Goal: Task Accomplishment & Management: Manage account settings

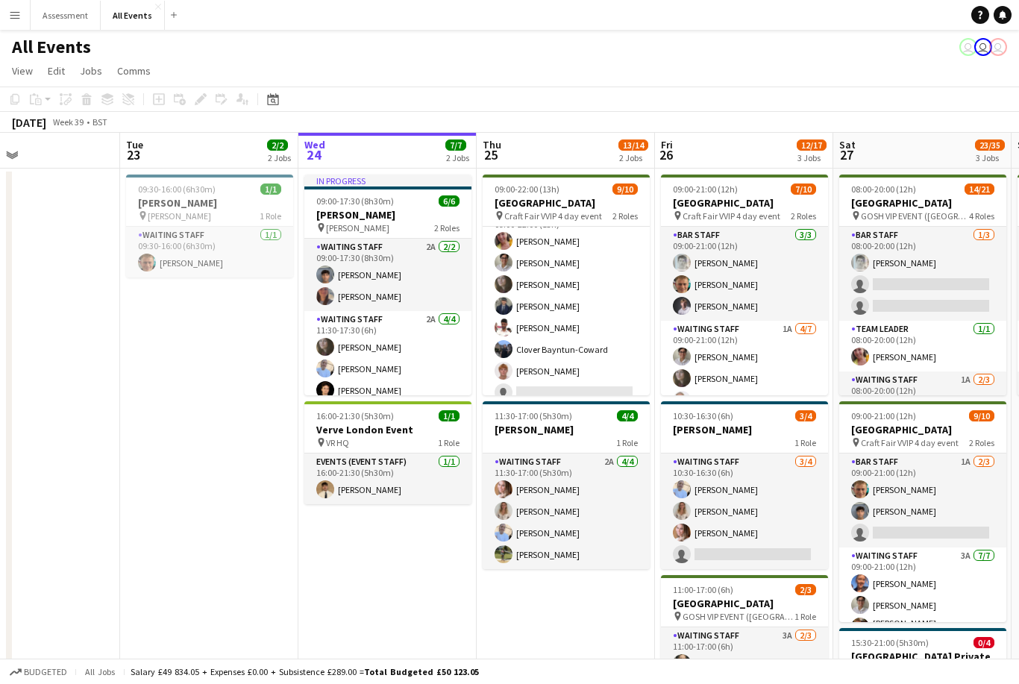
scroll to position [95, 0]
click at [477, 673] on span "Total Budgeted £50 123.05" at bounding box center [421, 671] width 115 height 11
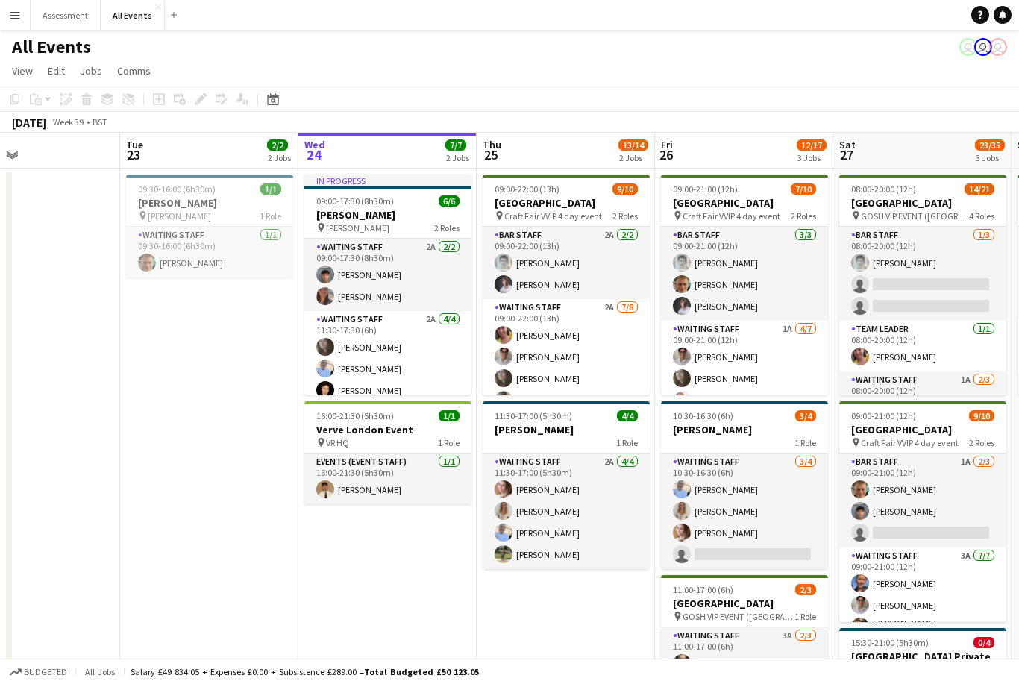
click at [16, 10] on app-icon "Menu" at bounding box center [15, 15] width 12 height 12
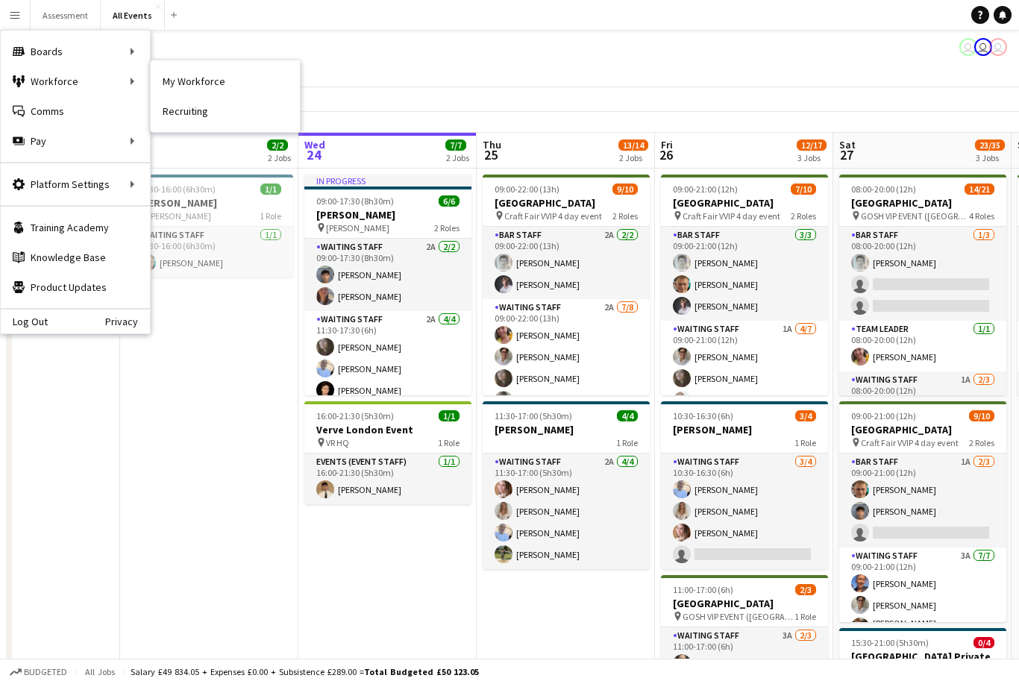
click at [191, 83] on link "My Workforce" at bounding box center [225, 81] width 149 height 30
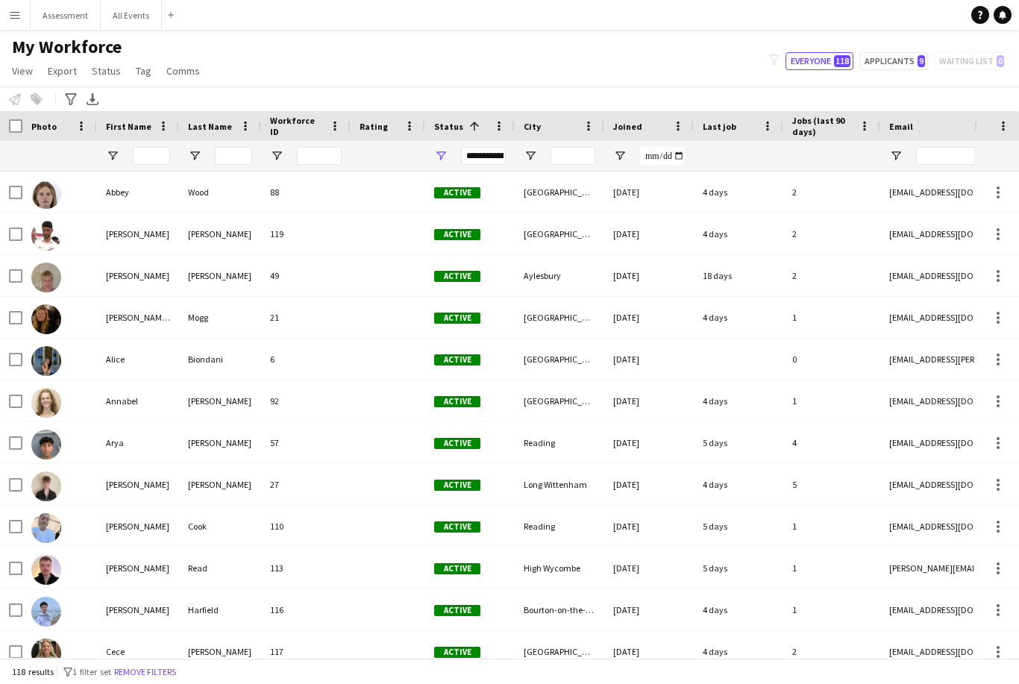
click at [14, 15] on app-icon "Menu" at bounding box center [15, 15] width 12 height 12
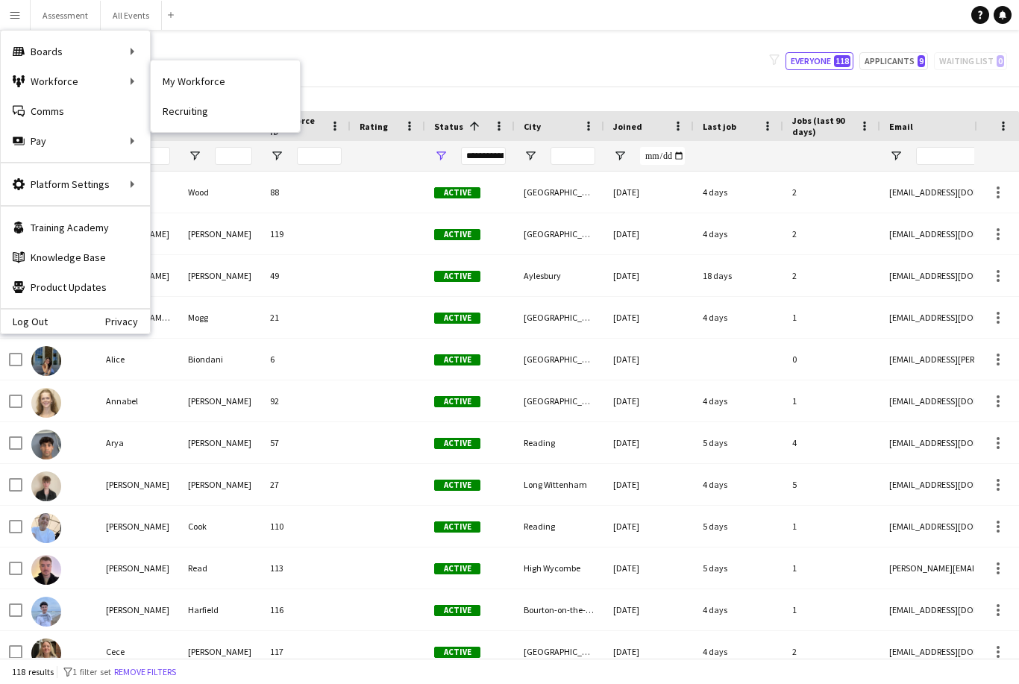
click at [192, 112] on link "Recruiting" at bounding box center [225, 111] width 149 height 30
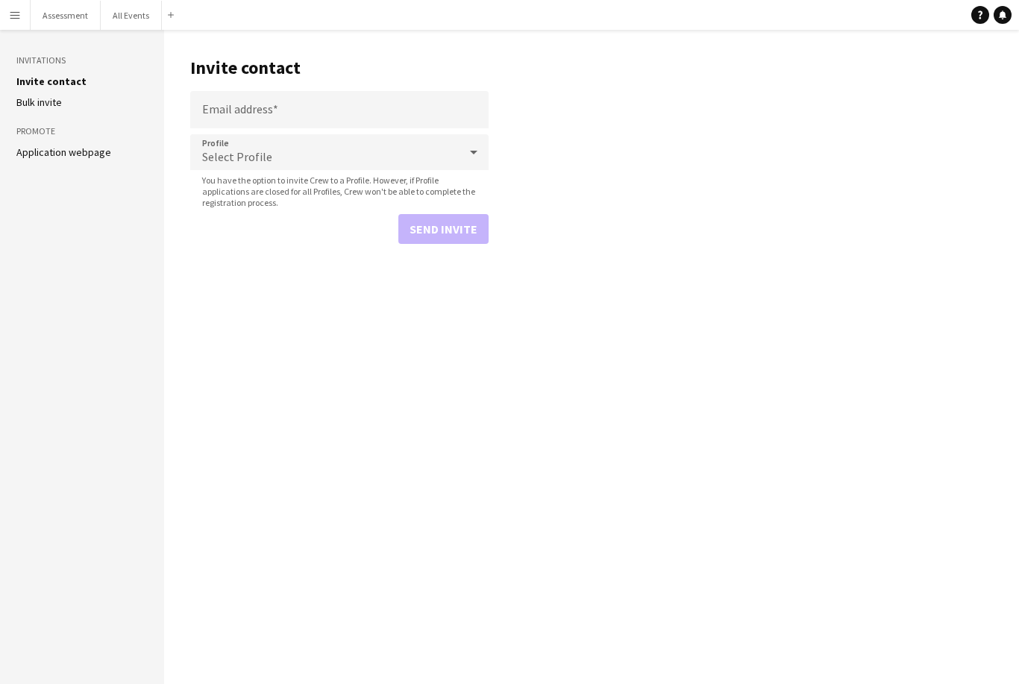
click at [85, 155] on link "Application webpage" at bounding box center [63, 151] width 95 height 13
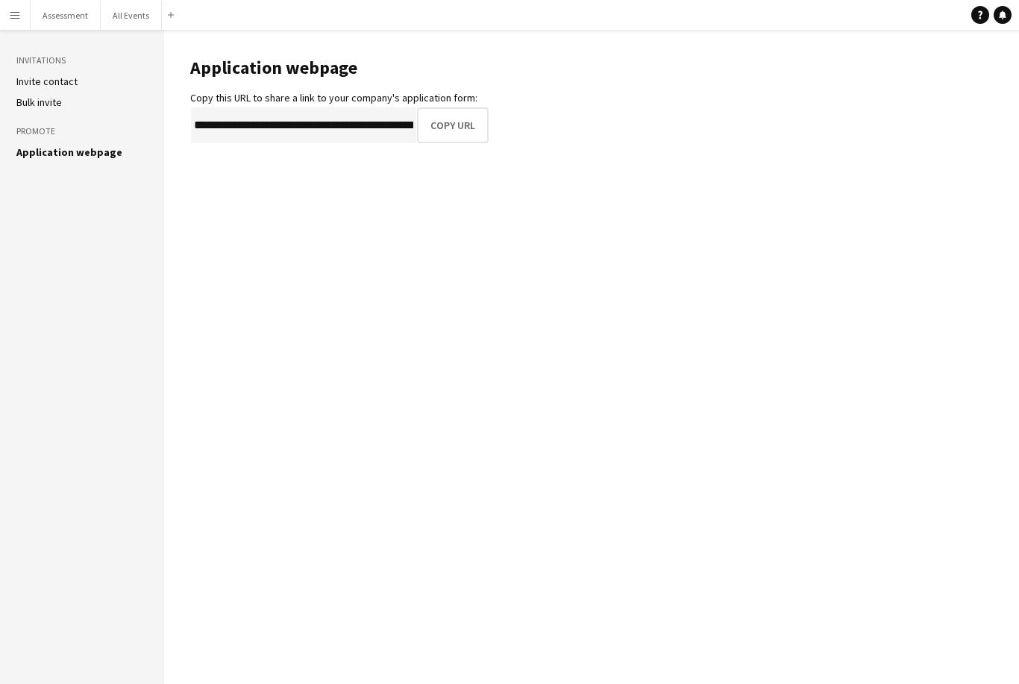
click at [450, 123] on button "Copy URL" at bounding box center [453, 125] width 72 height 36
click at [26, 13] on button "Menu" at bounding box center [15, 15] width 30 height 30
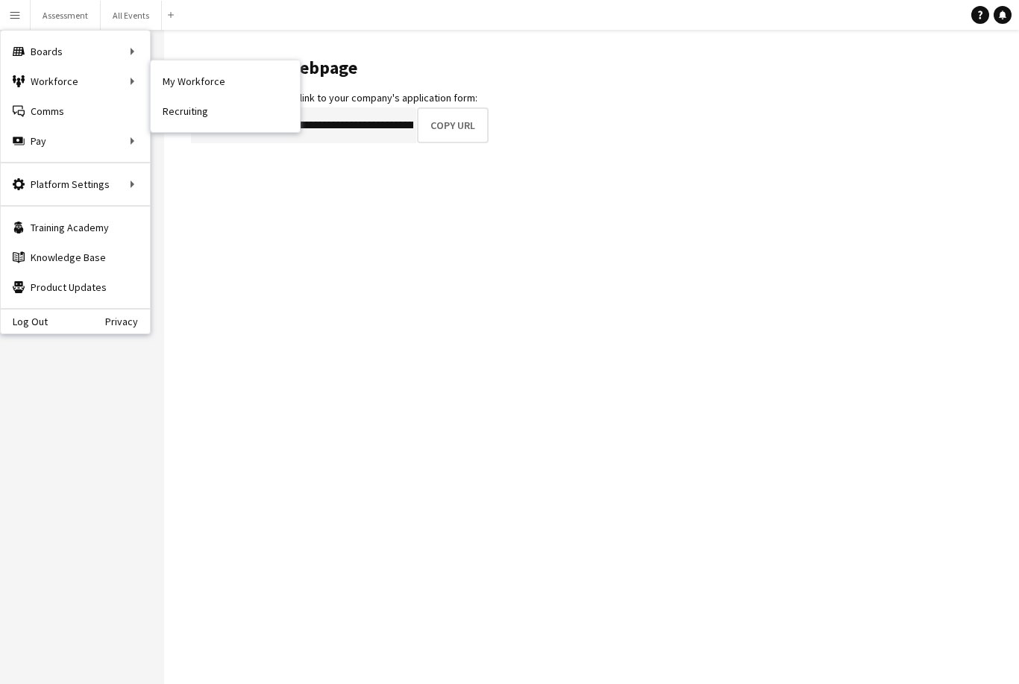
click at [207, 82] on link "My Workforce" at bounding box center [225, 81] width 149 height 30
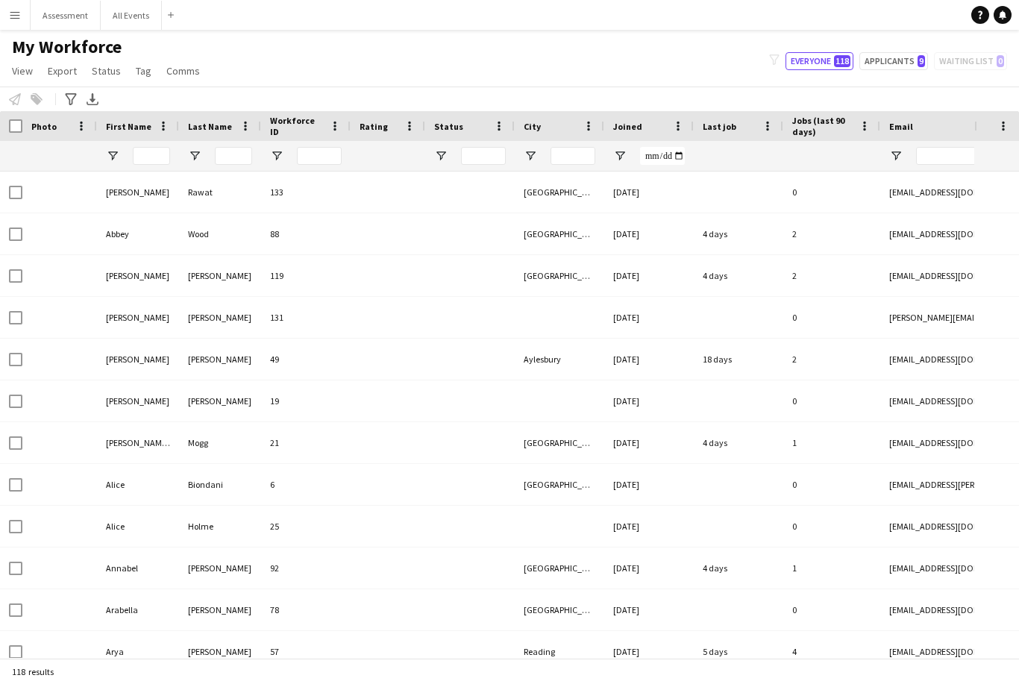
type input "**********"
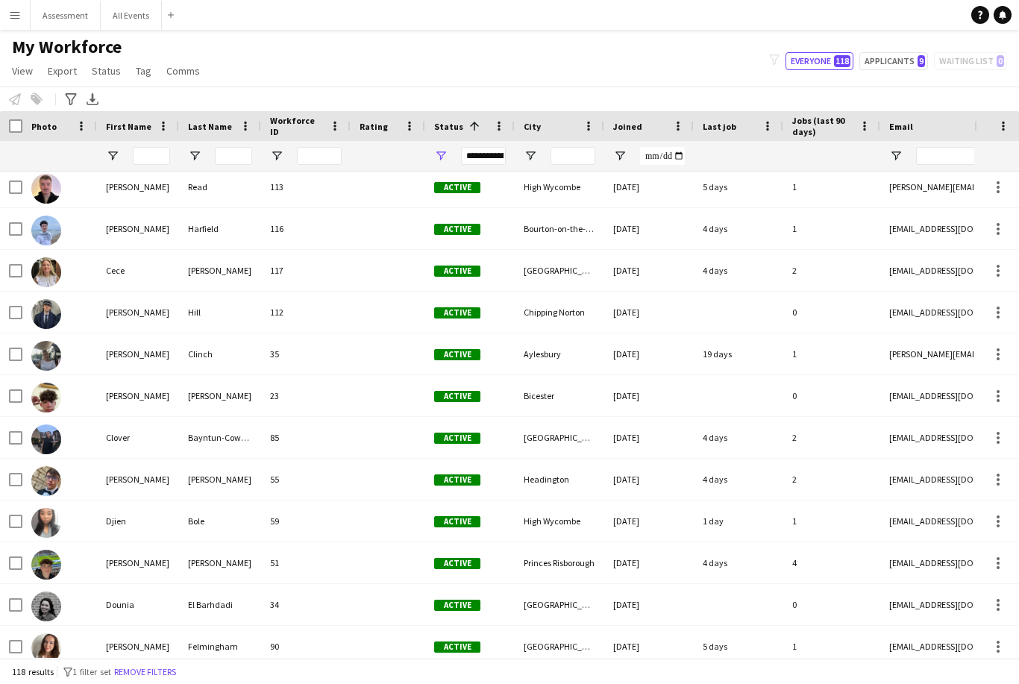
scroll to position [383, 0]
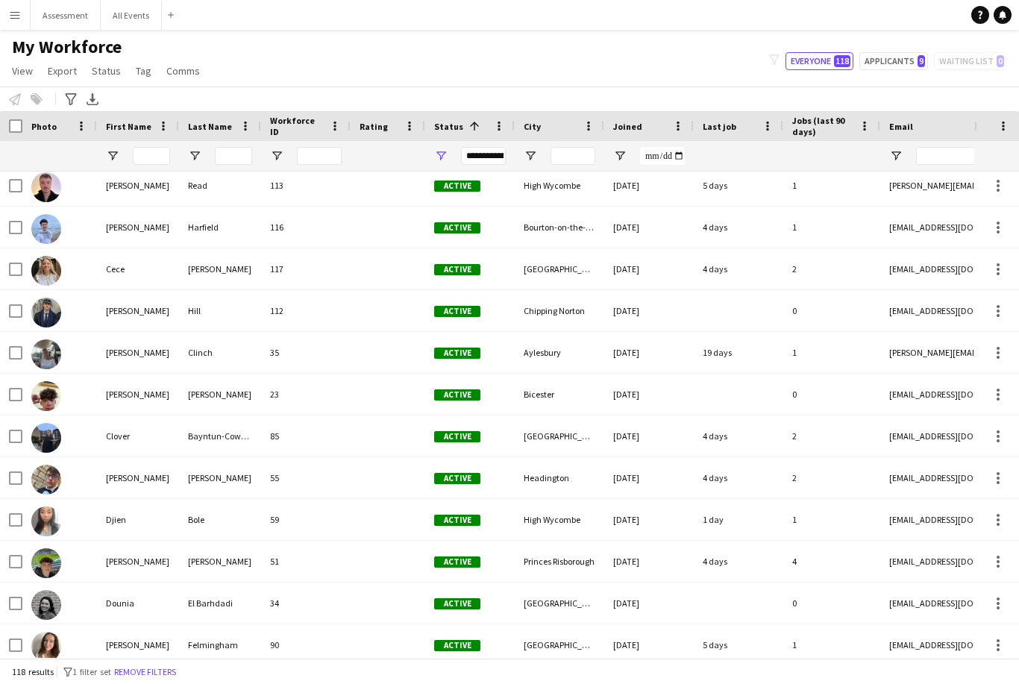
click at [508, 238] on div "Active" at bounding box center [469, 227] width 89 height 41
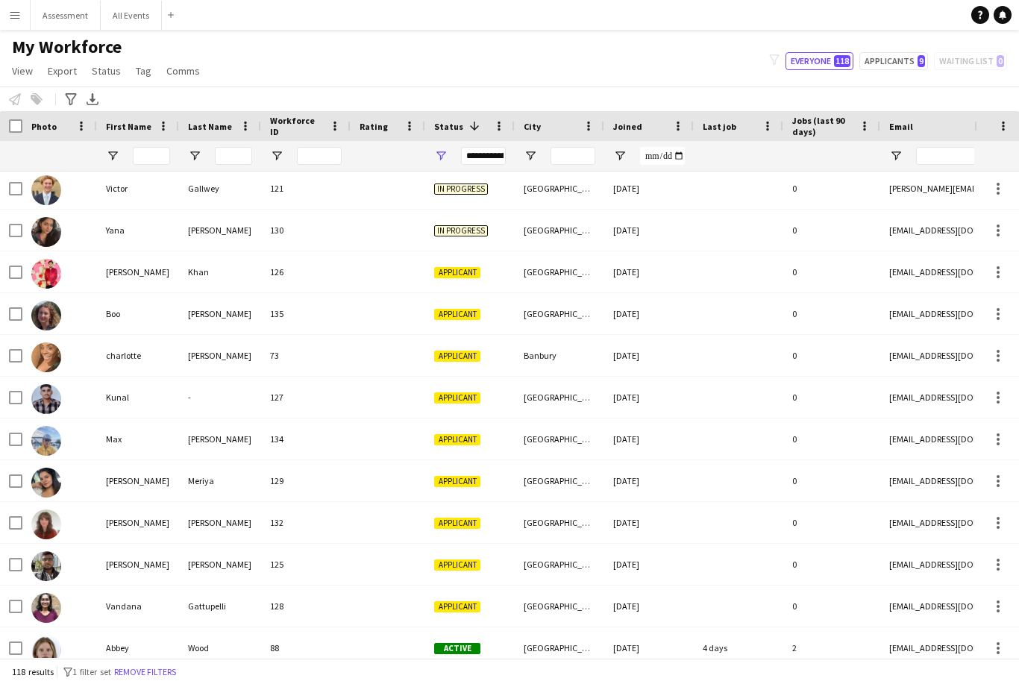
scroll to position [877, 0]
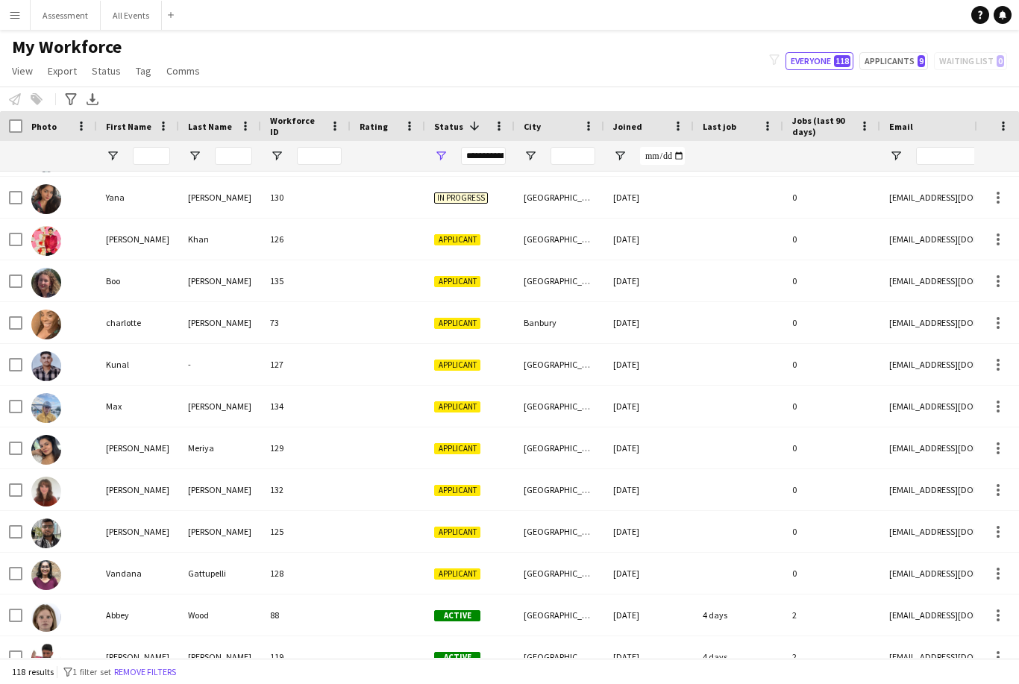
click at [412, 274] on div at bounding box center [388, 280] width 75 height 41
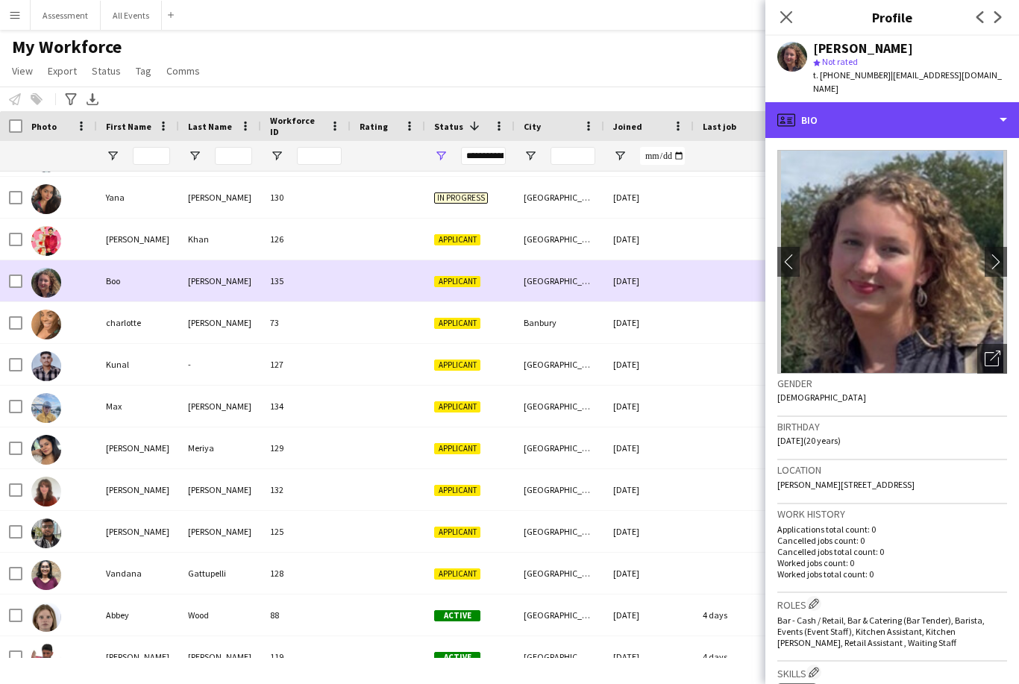
click at [908, 102] on div "profile Bio" at bounding box center [892, 120] width 254 height 36
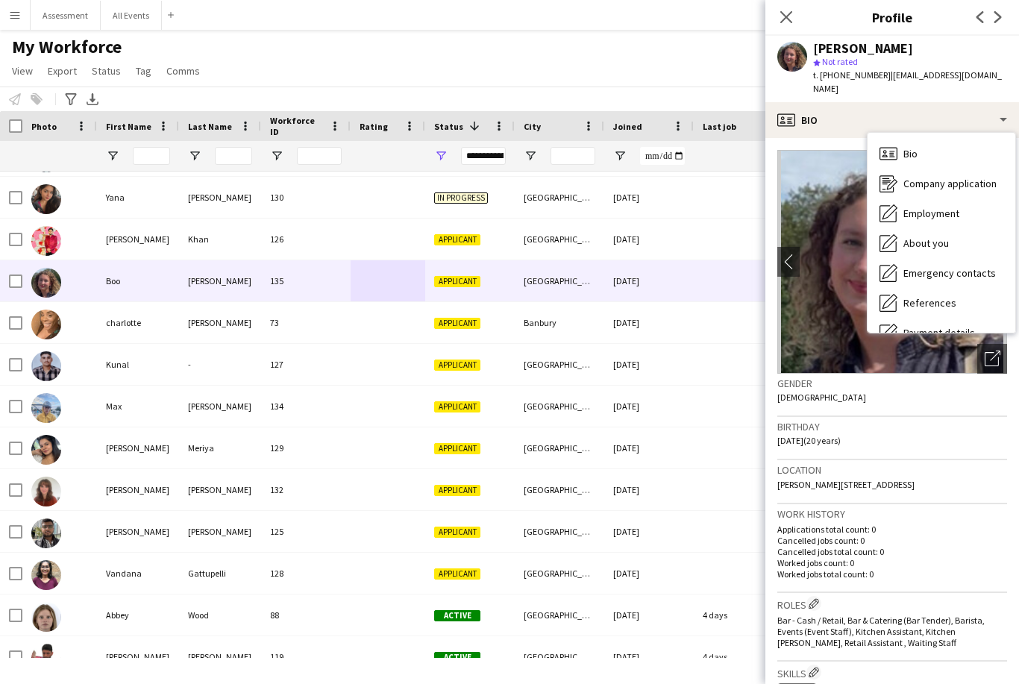
click at [957, 234] on div "About you About you" at bounding box center [941, 243] width 148 height 30
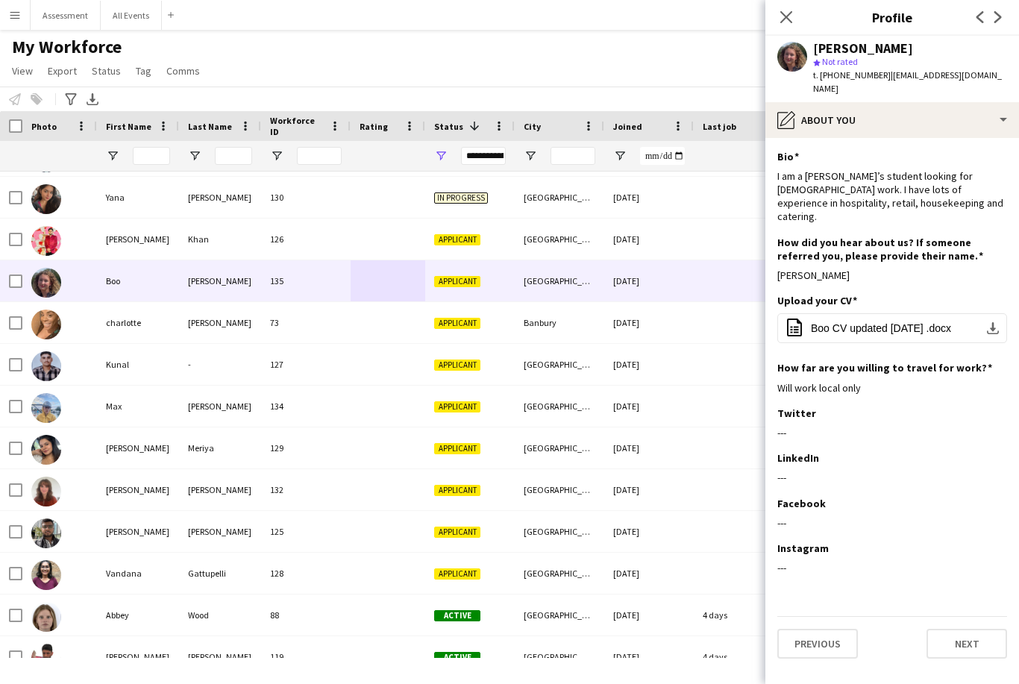
click at [716, 78] on div "My Workforce View Views Default view New view Update view Delete view Edit name…" at bounding box center [509, 61] width 1019 height 51
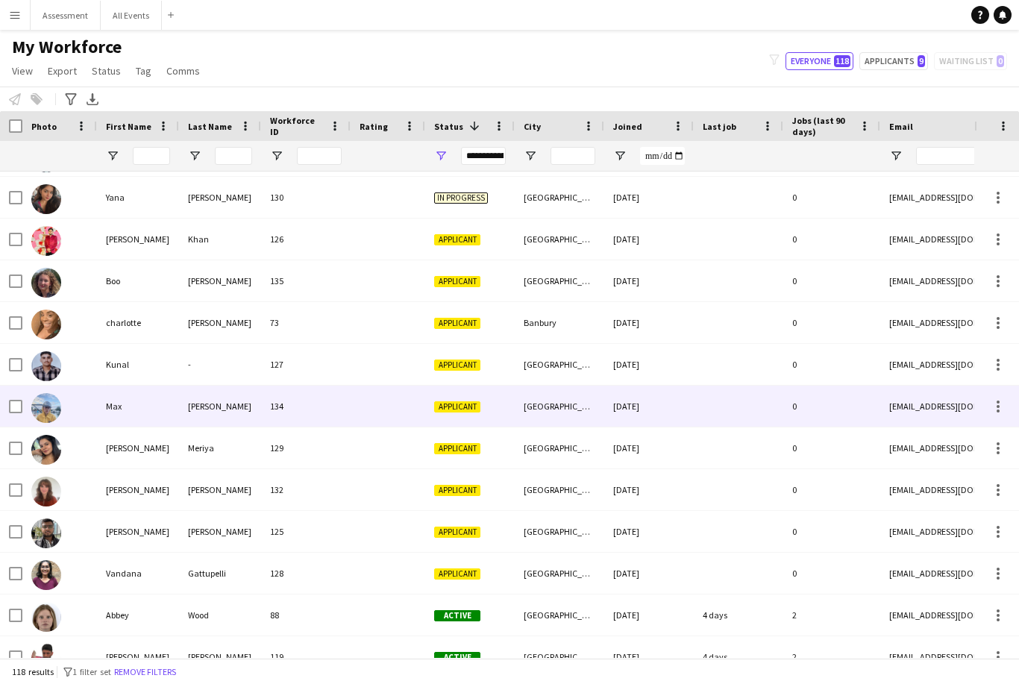
click at [485, 422] on div "Applicant" at bounding box center [469, 406] width 89 height 41
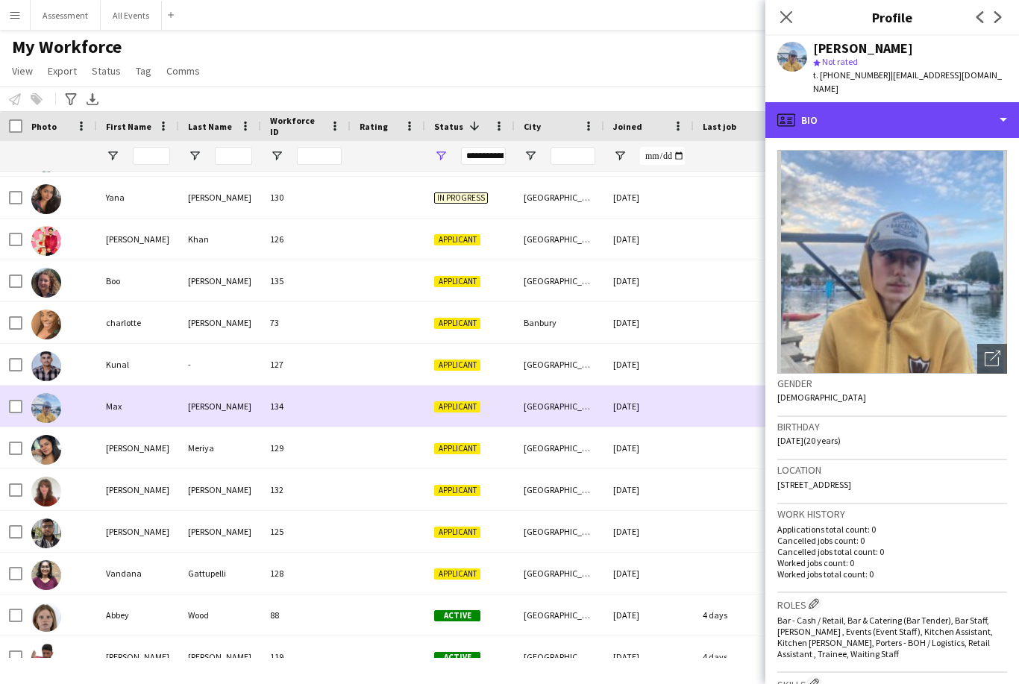
click at [935, 123] on div "profile Bio" at bounding box center [892, 120] width 254 height 36
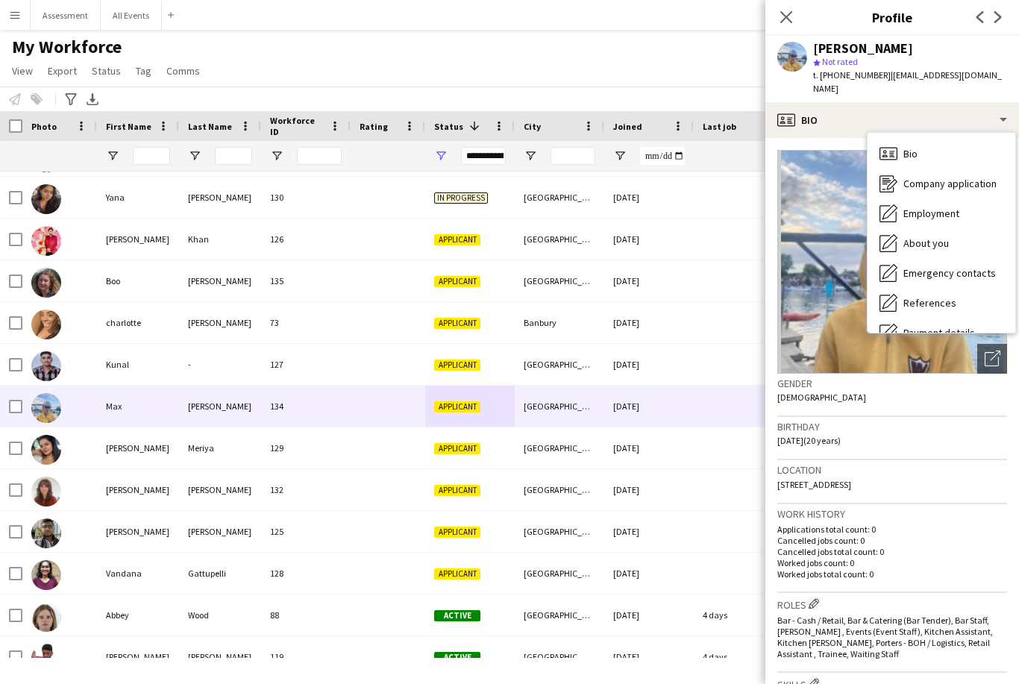
click at [973, 228] on div "About you About you" at bounding box center [941, 243] width 148 height 30
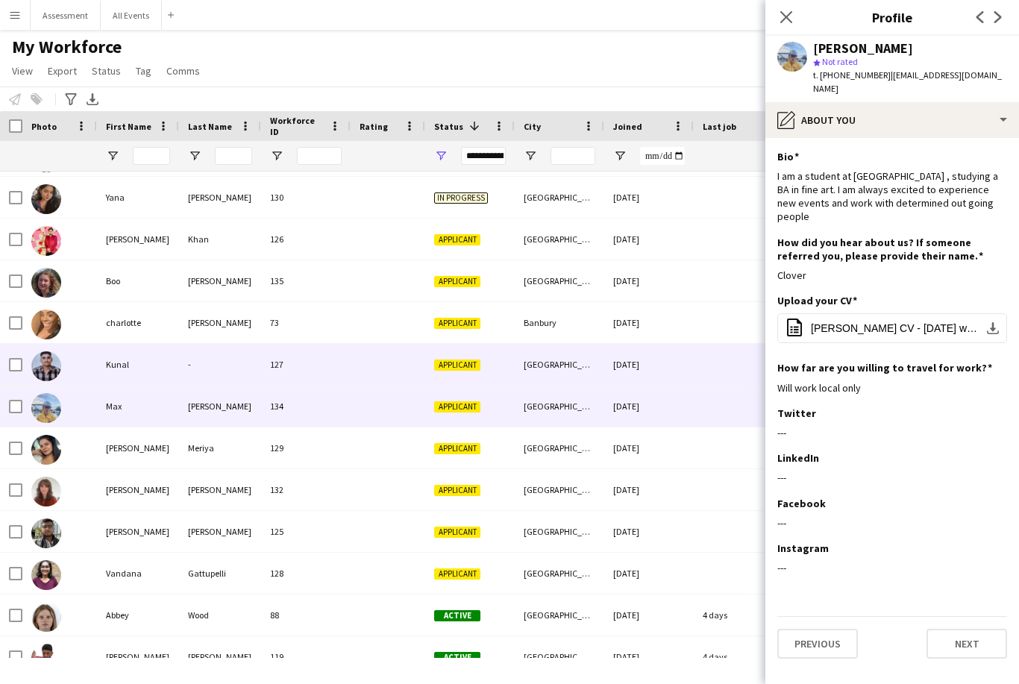
click at [669, 361] on div "[DATE]" at bounding box center [648, 364] width 89 height 41
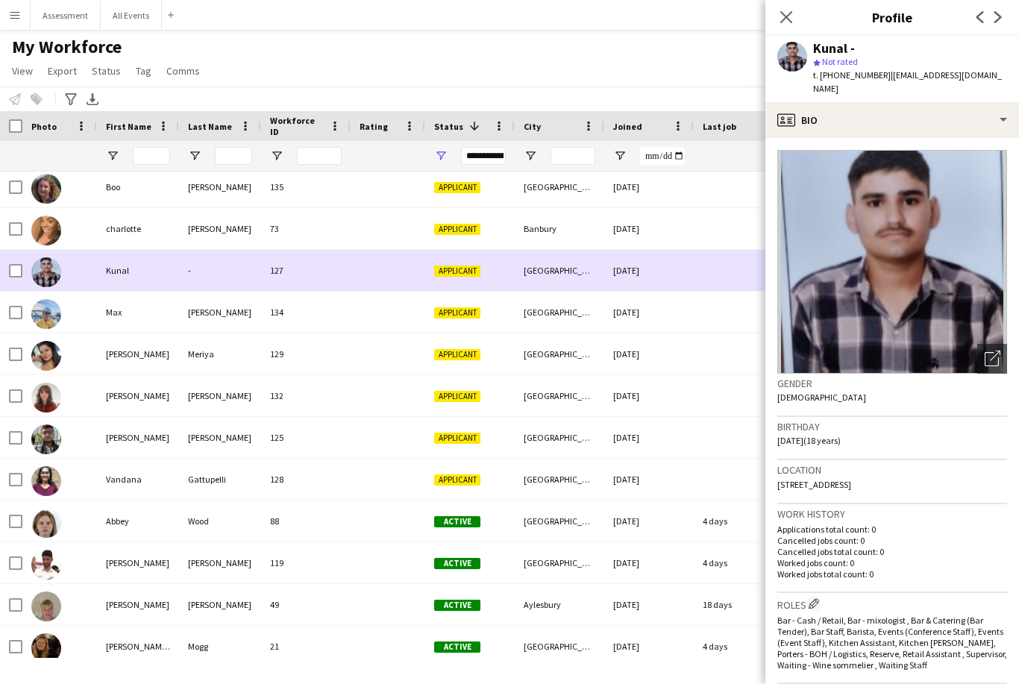
click at [480, 407] on div "Applicant" at bounding box center [469, 395] width 89 height 41
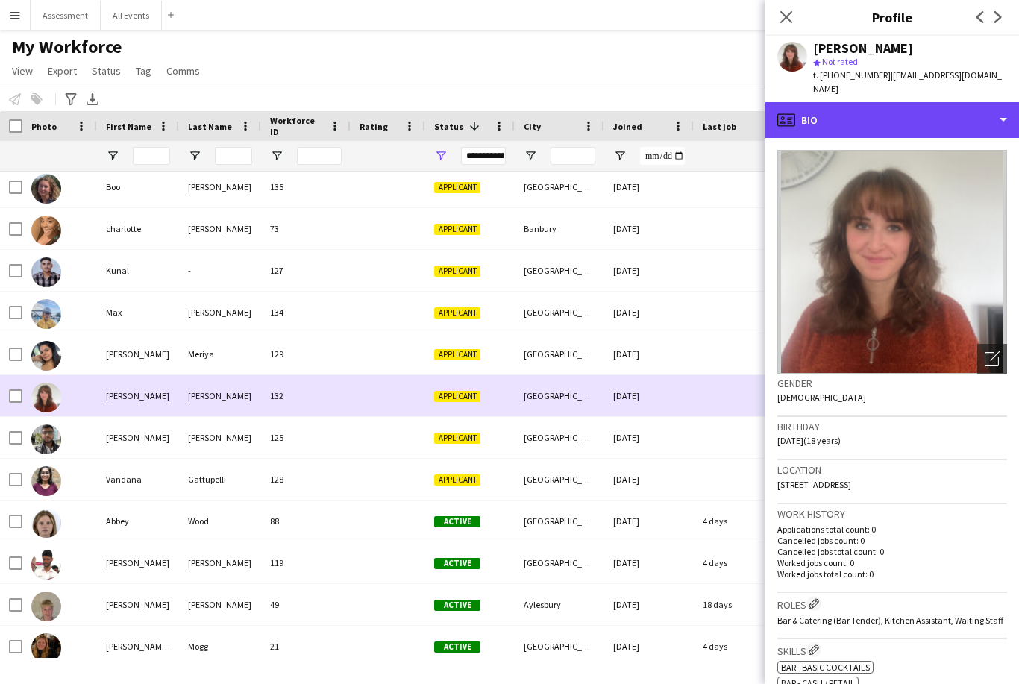
click at [896, 115] on div "profile Bio" at bounding box center [892, 120] width 254 height 36
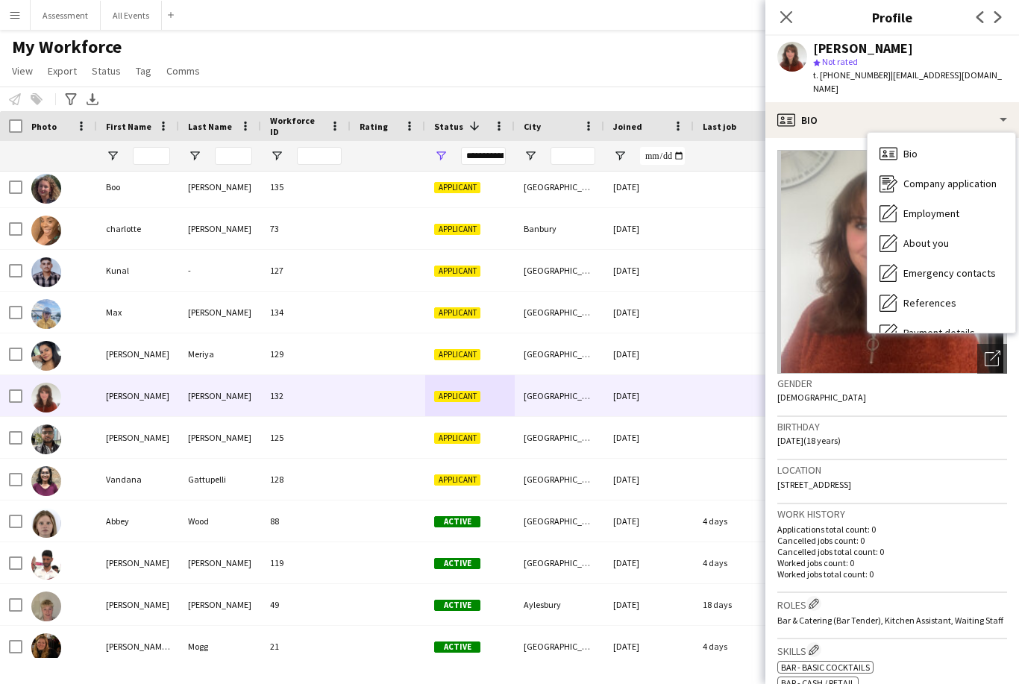
click at [929, 236] on span "About you" at bounding box center [925, 242] width 45 height 13
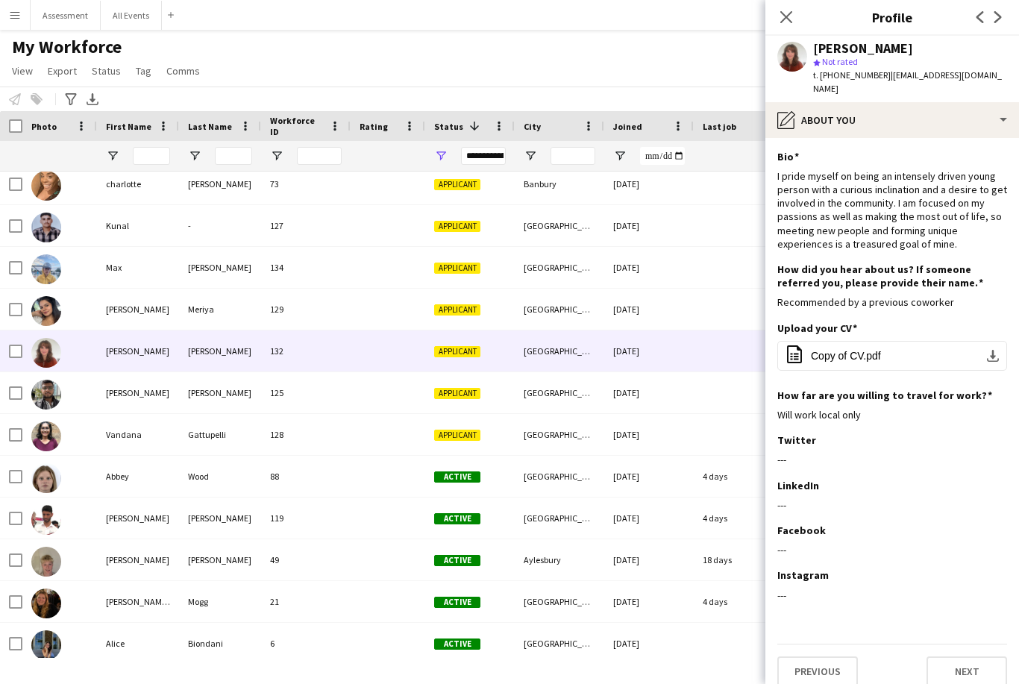
click at [542, 372] on div "[GEOGRAPHIC_DATA]" at bounding box center [559, 392] width 89 height 41
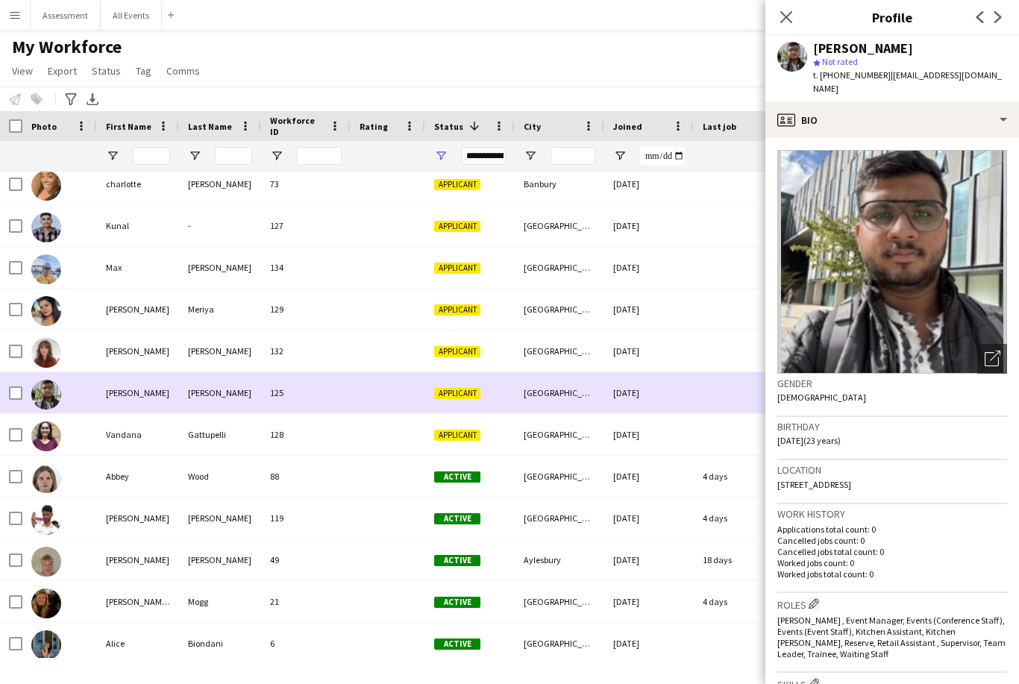
click at [794, 16] on app-icon "Close pop-in" at bounding box center [786, 17] width 18 height 18
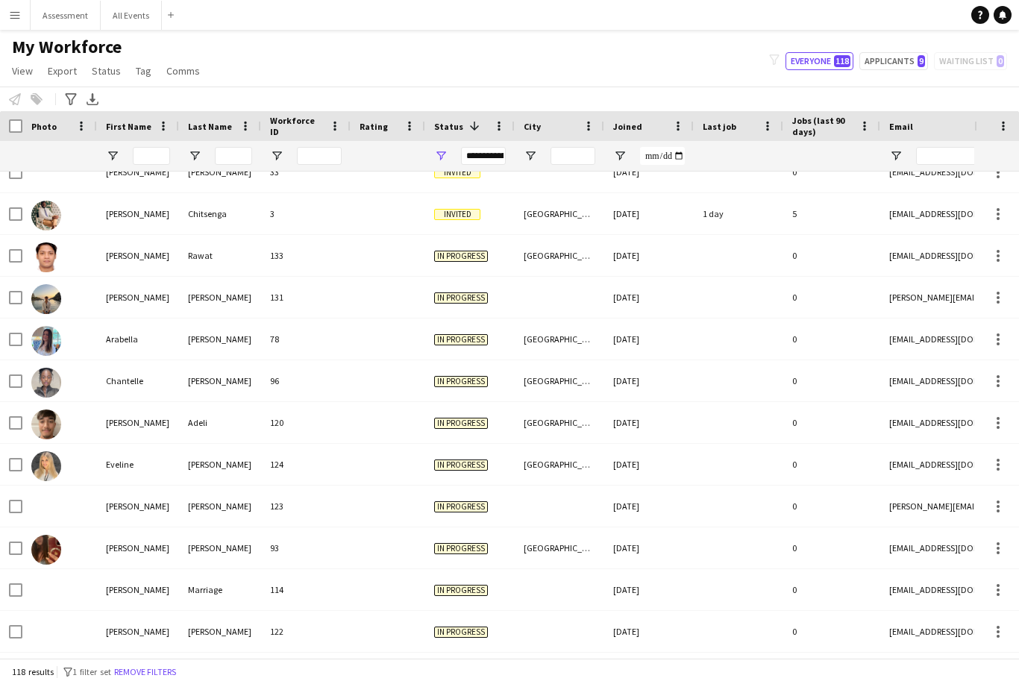
scroll to position [228, 0]
click at [527, 277] on div at bounding box center [559, 297] width 89 height 41
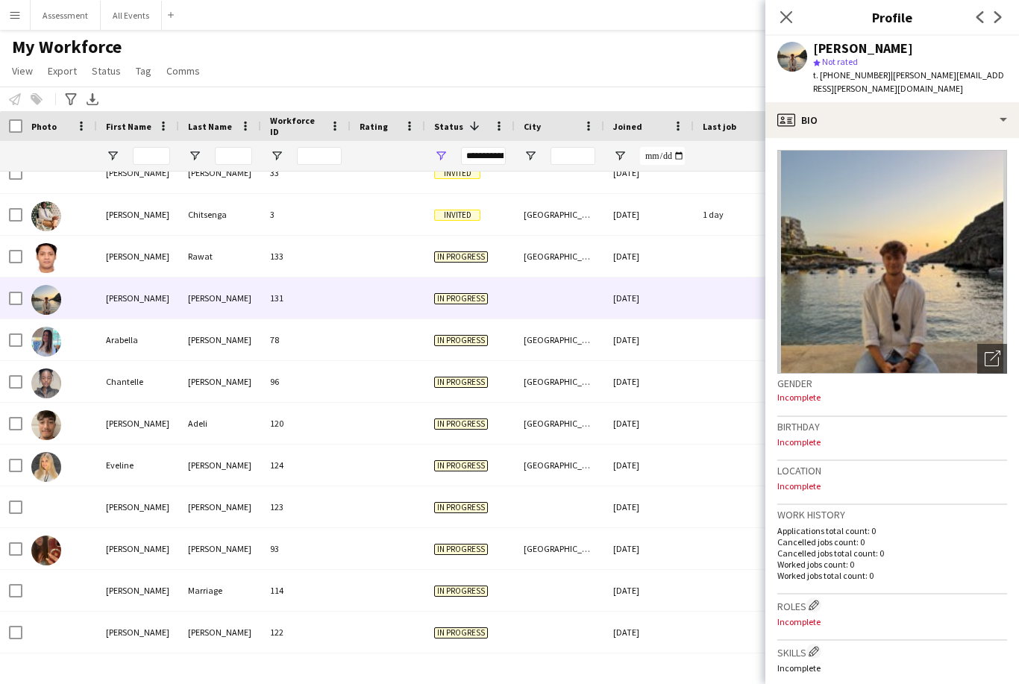
click at [923, 75] on span "| [PERSON_NAME][EMAIL_ADDRESS][PERSON_NAME][DOMAIN_NAME]" at bounding box center [908, 81] width 191 height 25
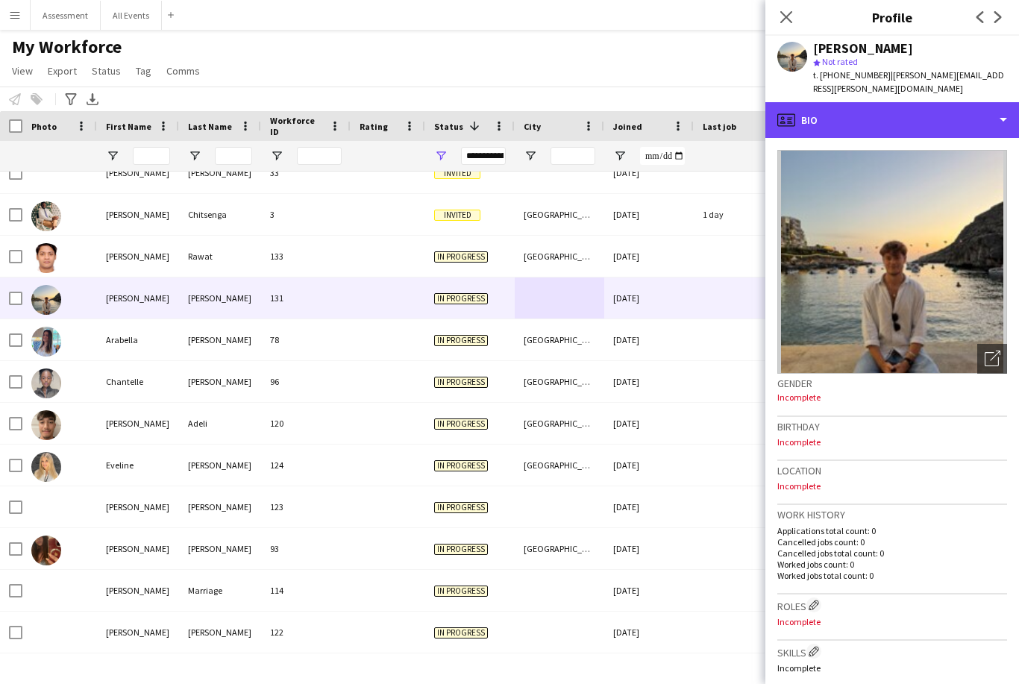
click at [949, 111] on div "profile Bio" at bounding box center [892, 120] width 254 height 36
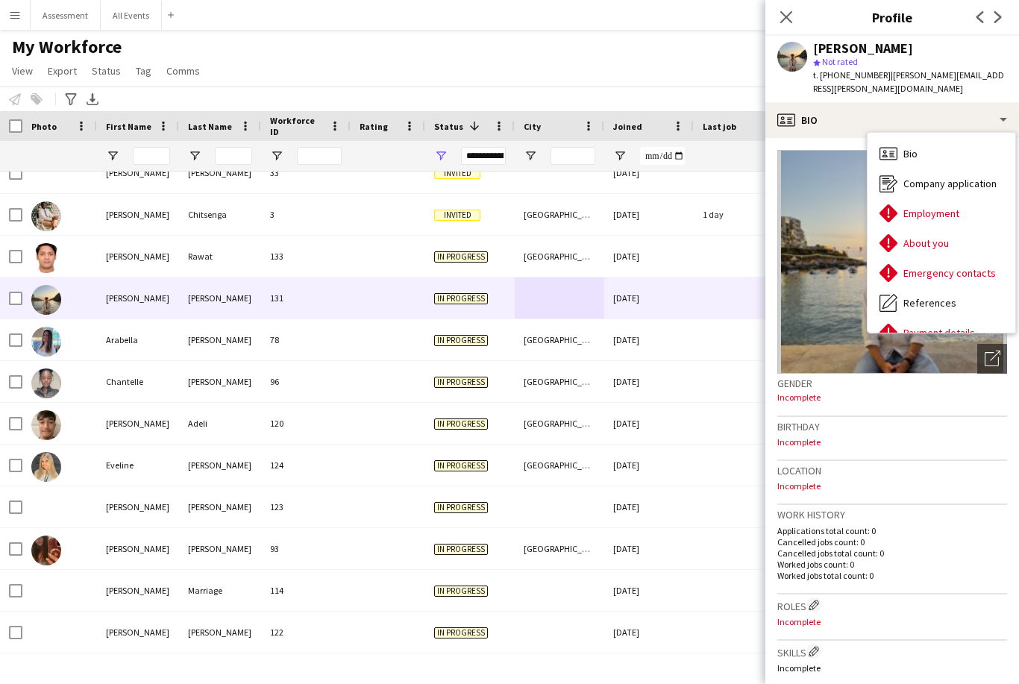
click at [955, 230] on div "About you About you" at bounding box center [941, 243] width 148 height 30
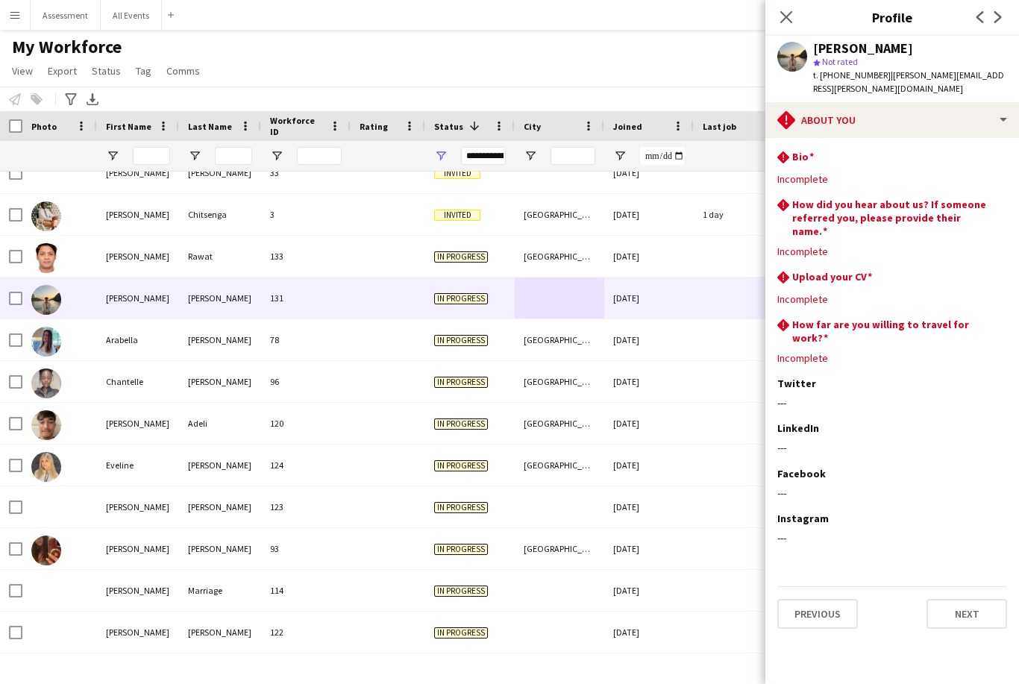
click at [723, 87] on div "Notify workforce Add to tag Select at least one crew to tag him or her. Advance…" at bounding box center [509, 99] width 1019 height 25
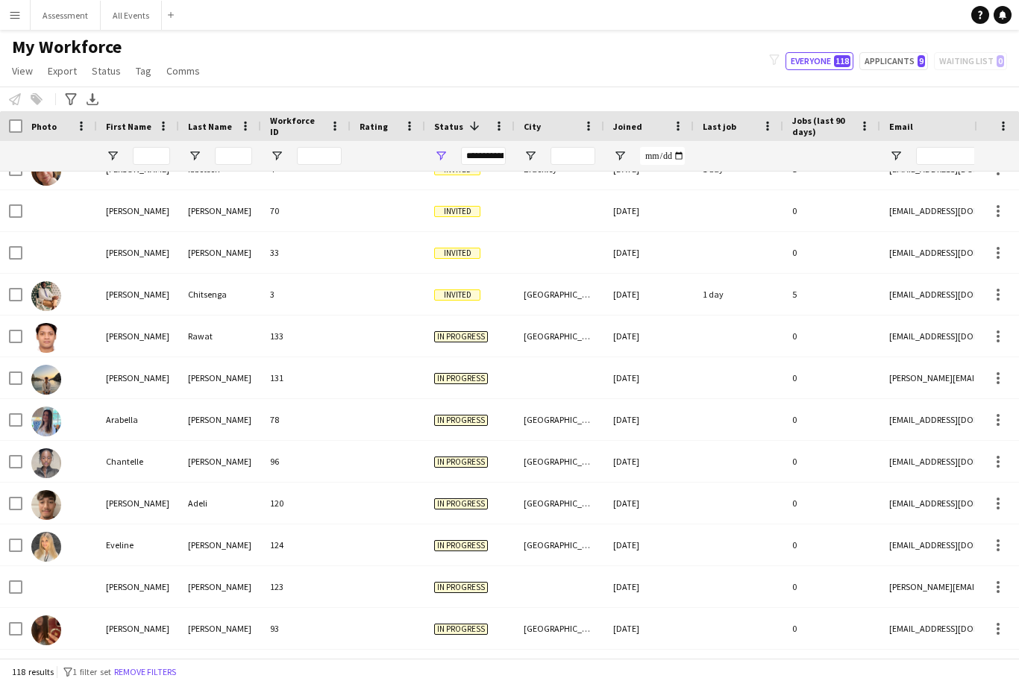
scroll to position [183, 0]
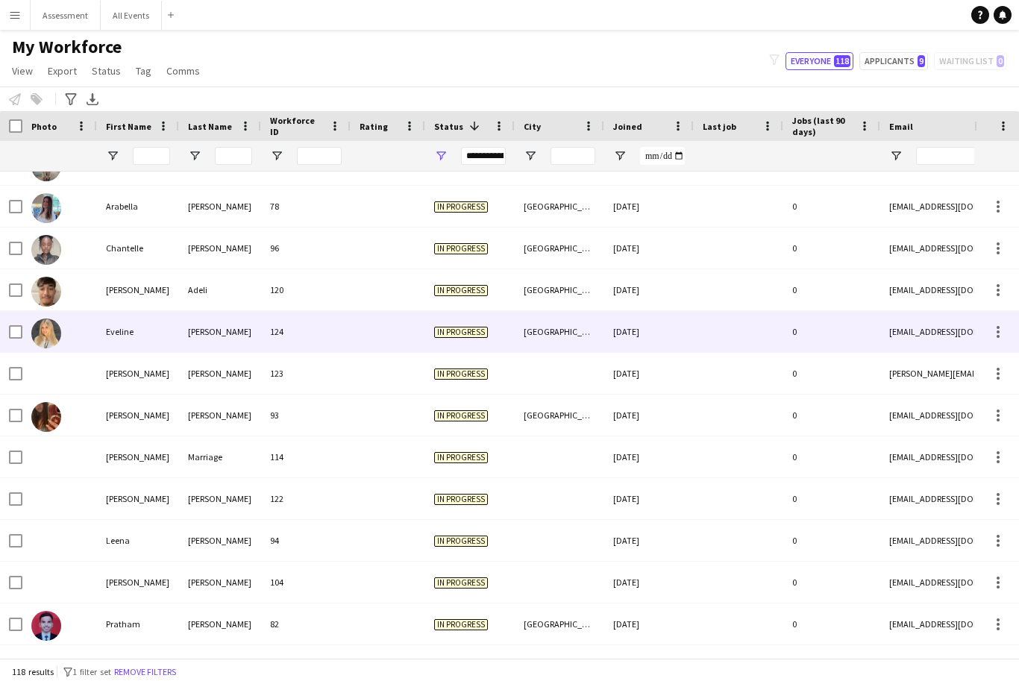
click at [549, 319] on div "[GEOGRAPHIC_DATA]" at bounding box center [559, 331] width 89 height 41
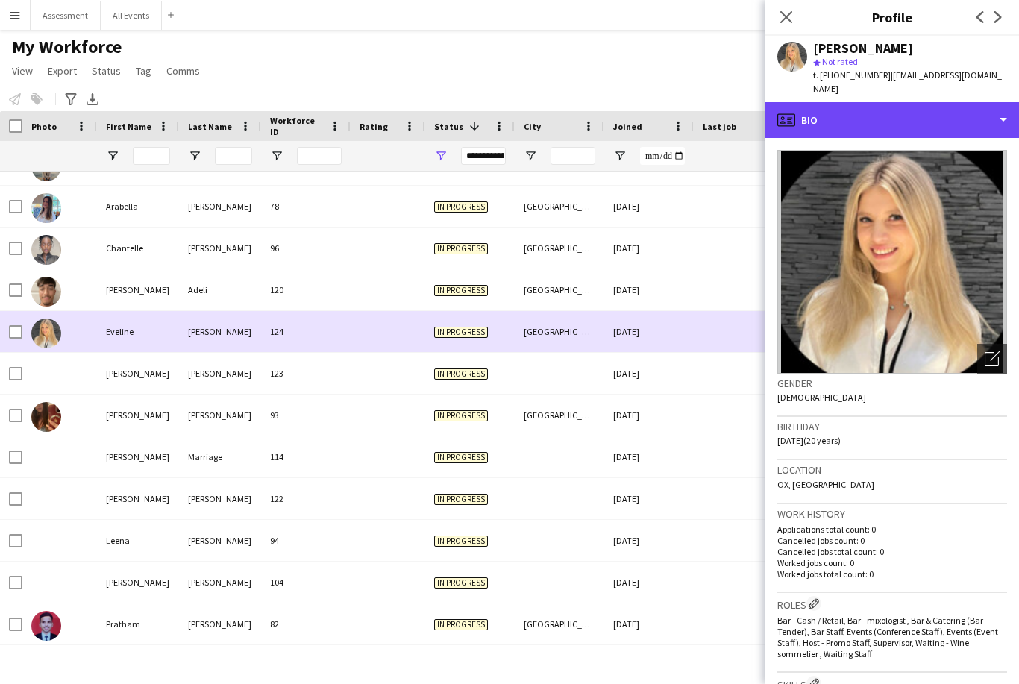
click at [901, 103] on div "profile Bio" at bounding box center [892, 120] width 254 height 36
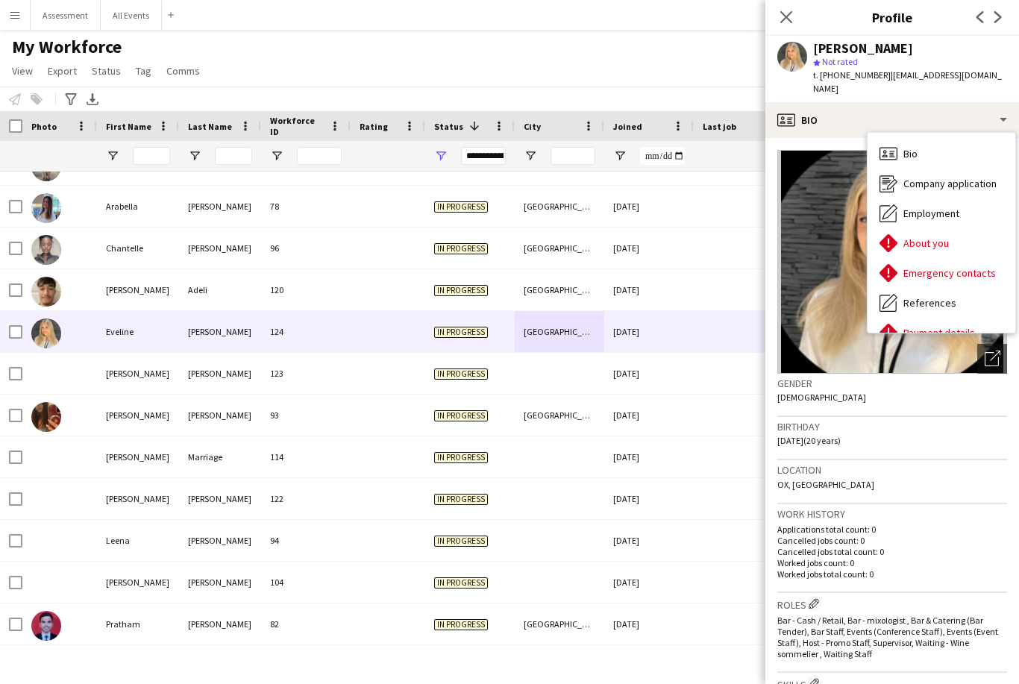
click at [946, 236] on span "About you" at bounding box center [925, 242] width 45 height 13
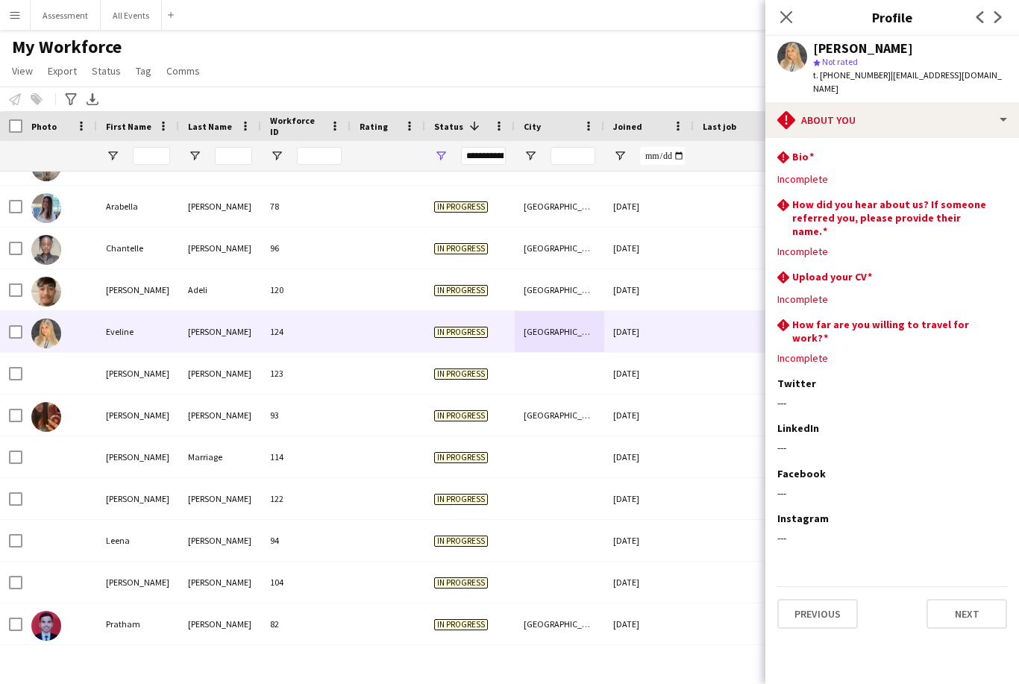
click at [708, 87] on div "Notify workforce Add to tag Select at least one crew to tag him or her. Advance…" at bounding box center [509, 99] width 1019 height 25
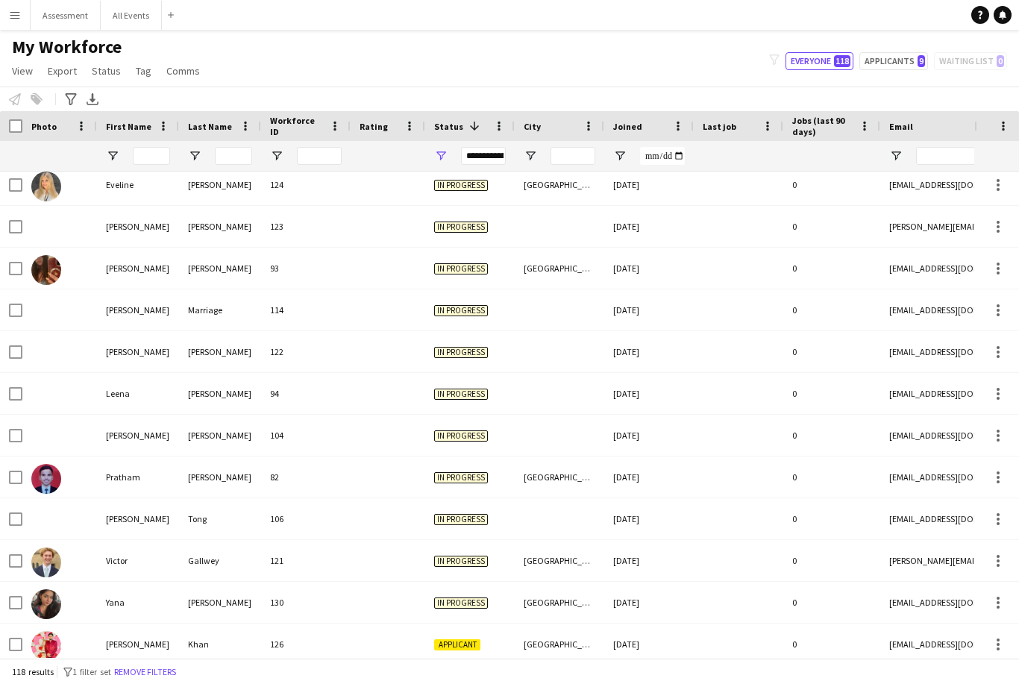
scroll to position [515, 0]
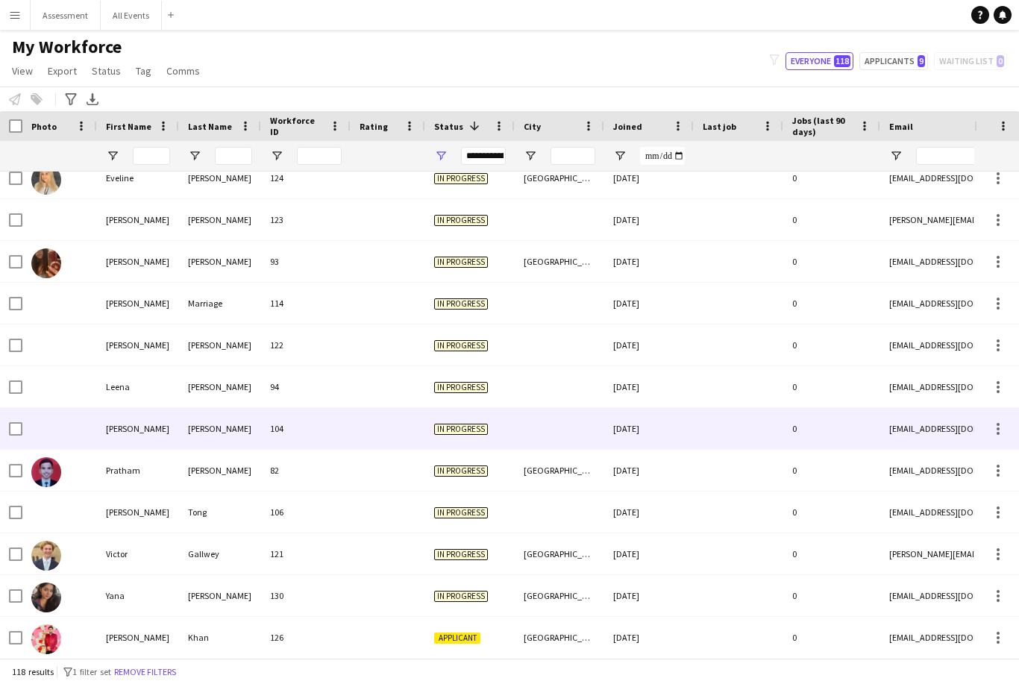
click at [575, 491] on div at bounding box center [559, 511] width 89 height 41
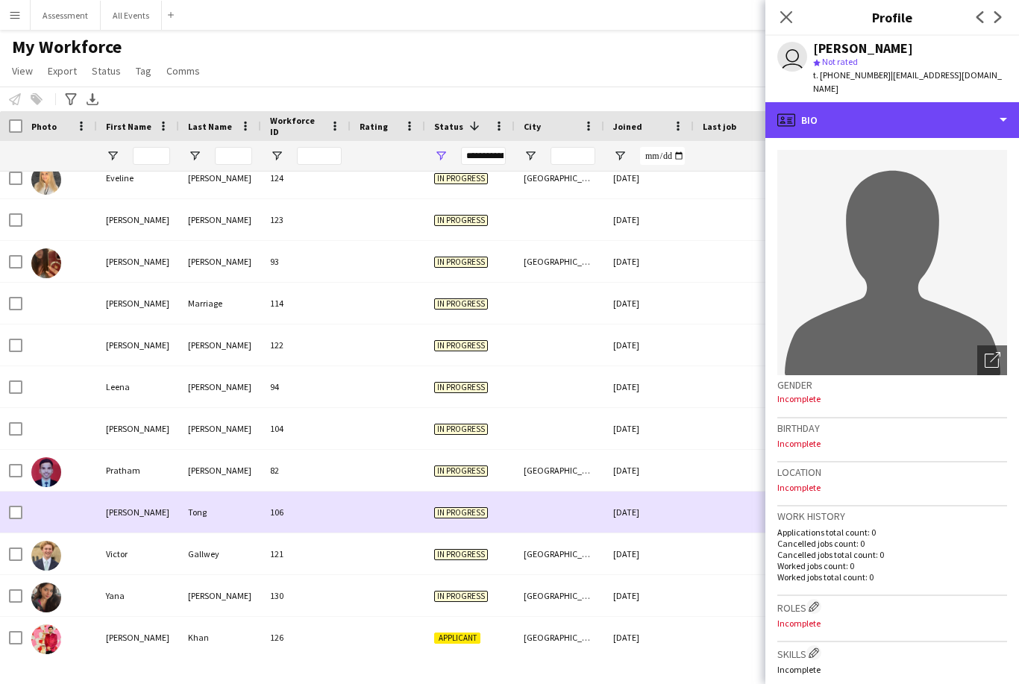
click at [894, 107] on div "profile Bio" at bounding box center [892, 120] width 254 height 36
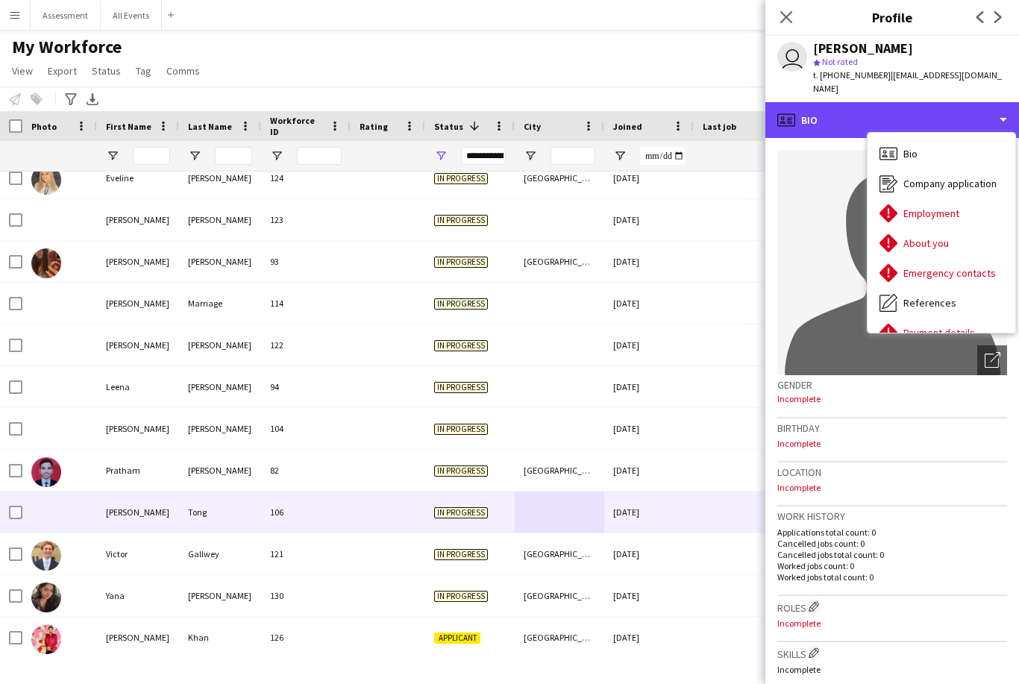
click at [944, 108] on div "profile Bio" at bounding box center [892, 120] width 254 height 36
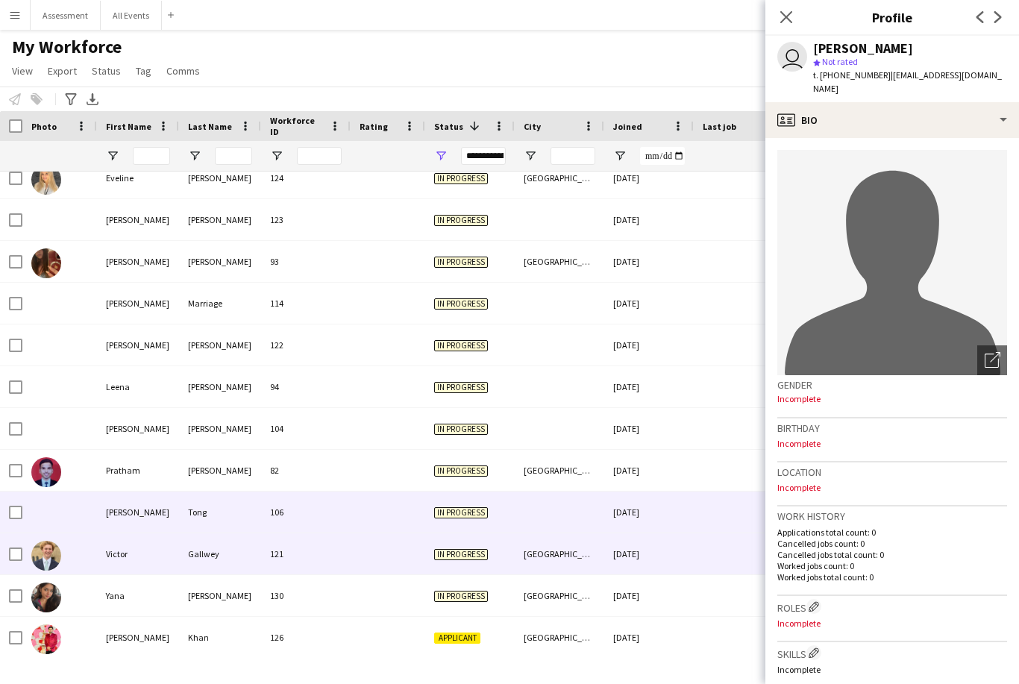
click at [515, 539] on div "[GEOGRAPHIC_DATA]" at bounding box center [559, 553] width 89 height 41
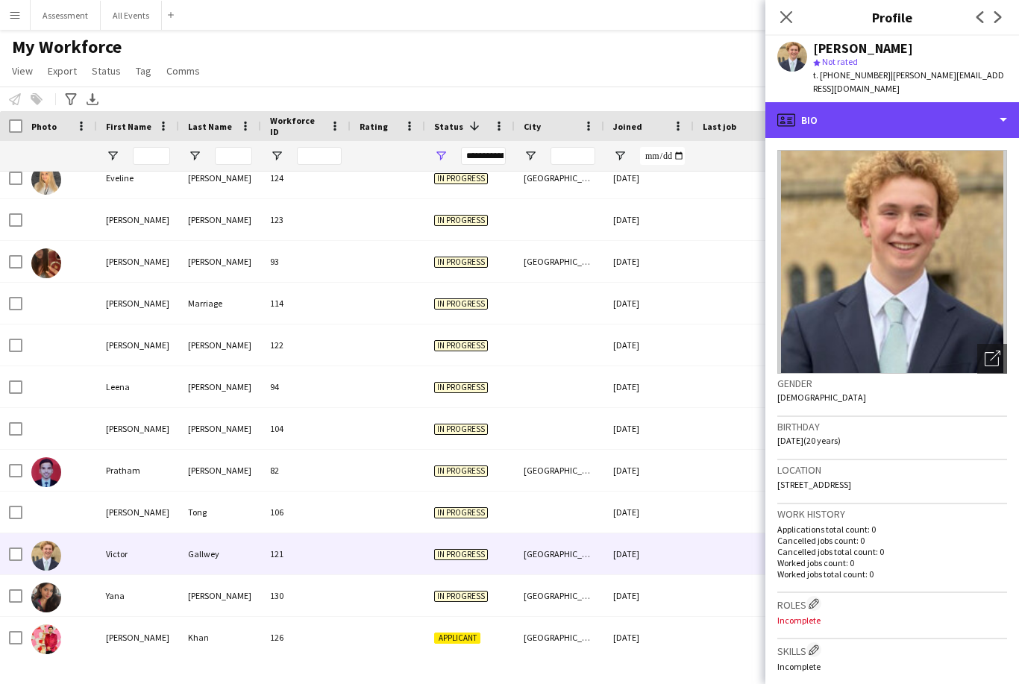
click at [914, 102] on div "profile Bio" at bounding box center [892, 120] width 254 height 36
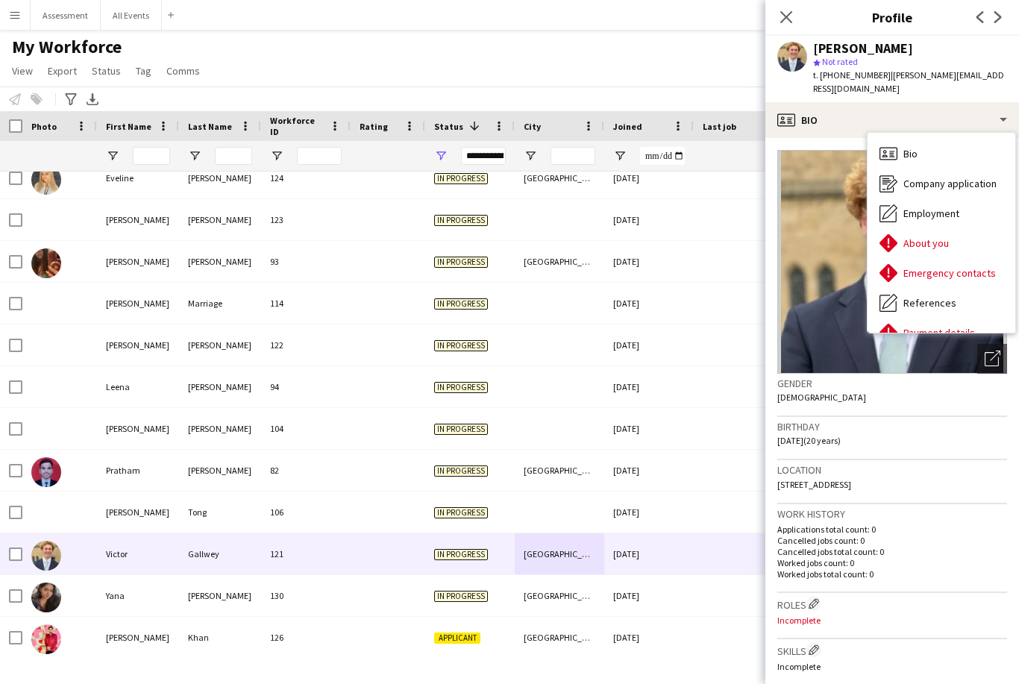
click at [939, 236] on span "About you" at bounding box center [925, 242] width 45 height 13
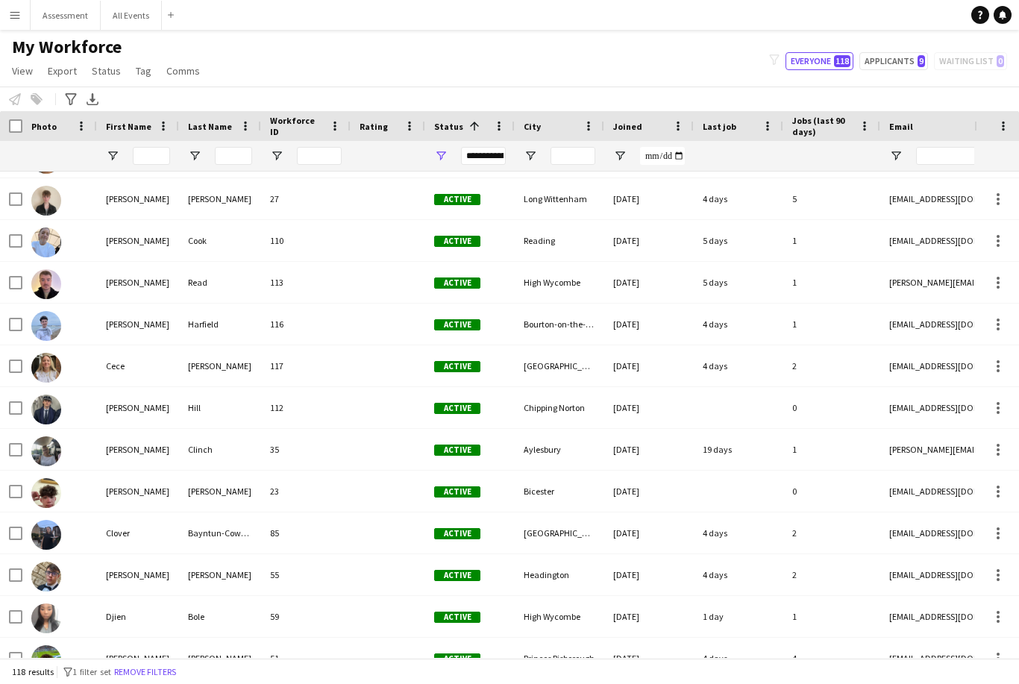
scroll to position [274, 0]
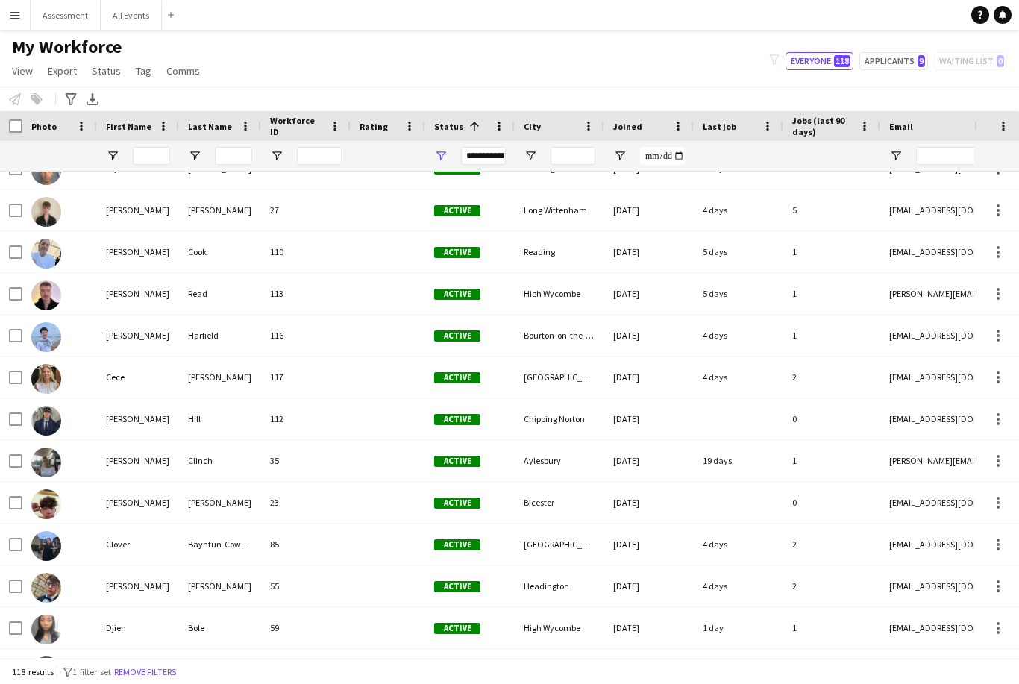
click at [394, 575] on div at bounding box center [388, 585] width 75 height 41
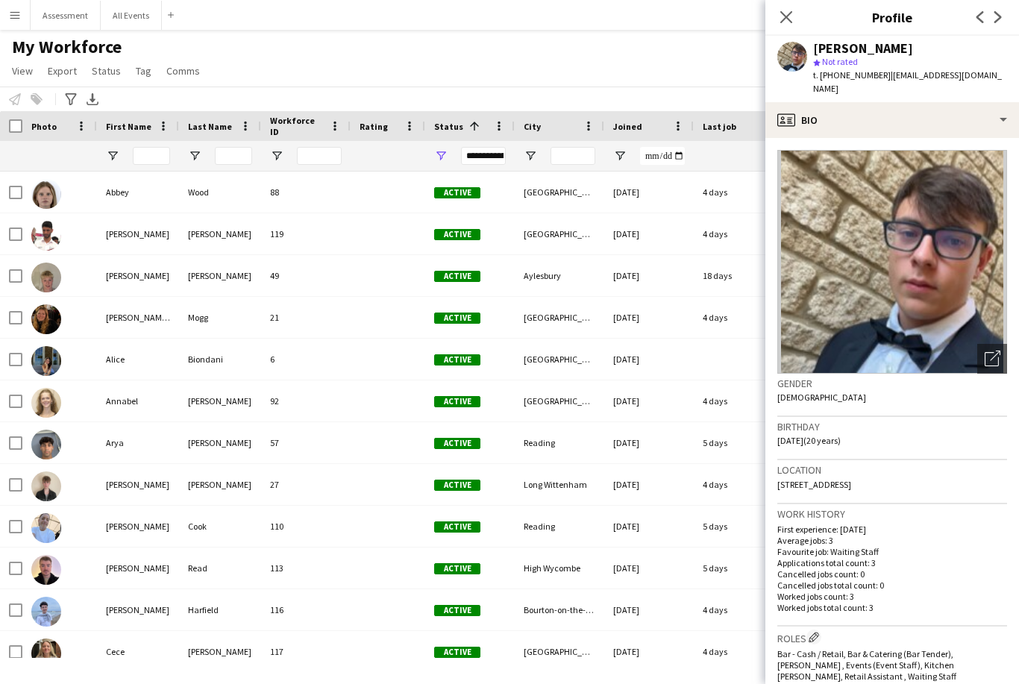
scroll to position [0, 0]
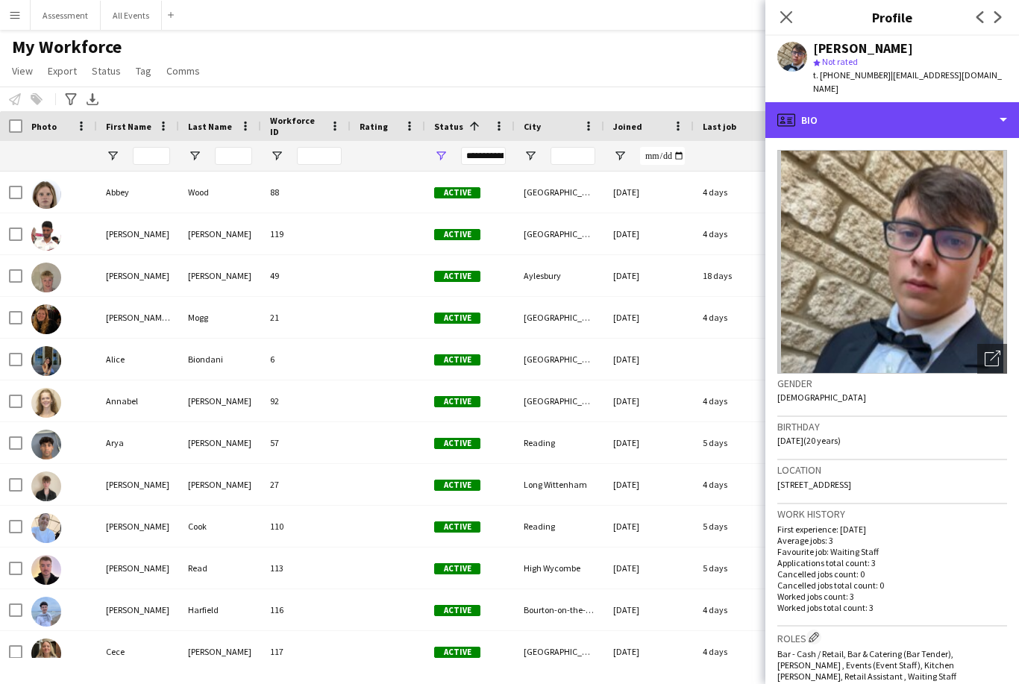
click at [912, 102] on div "profile Bio" at bounding box center [892, 120] width 254 height 36
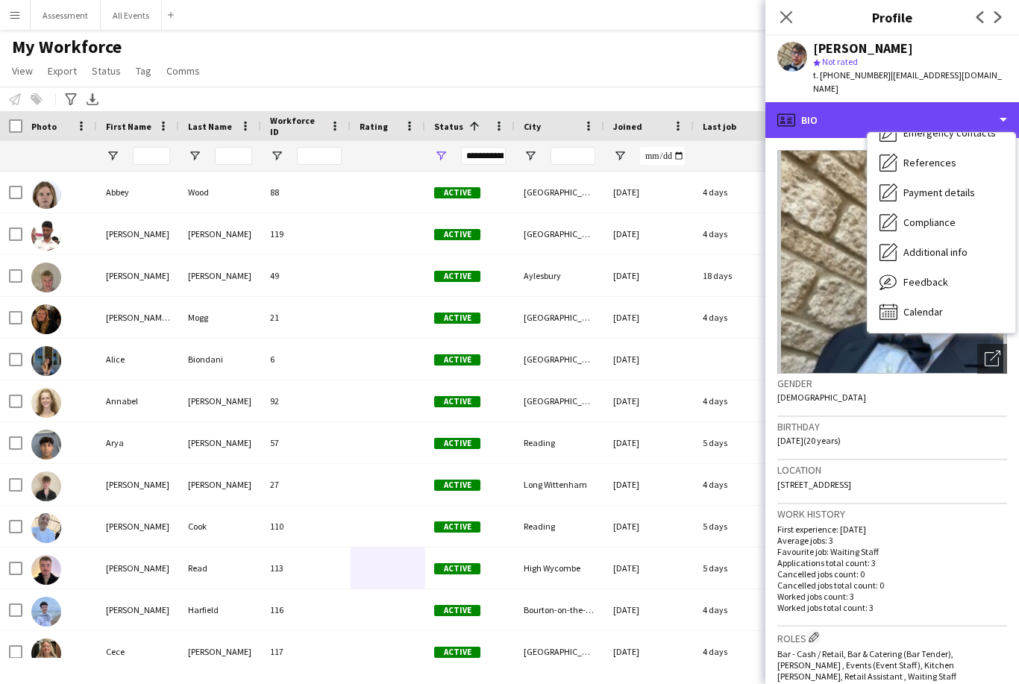
scroll to position [140, 0]
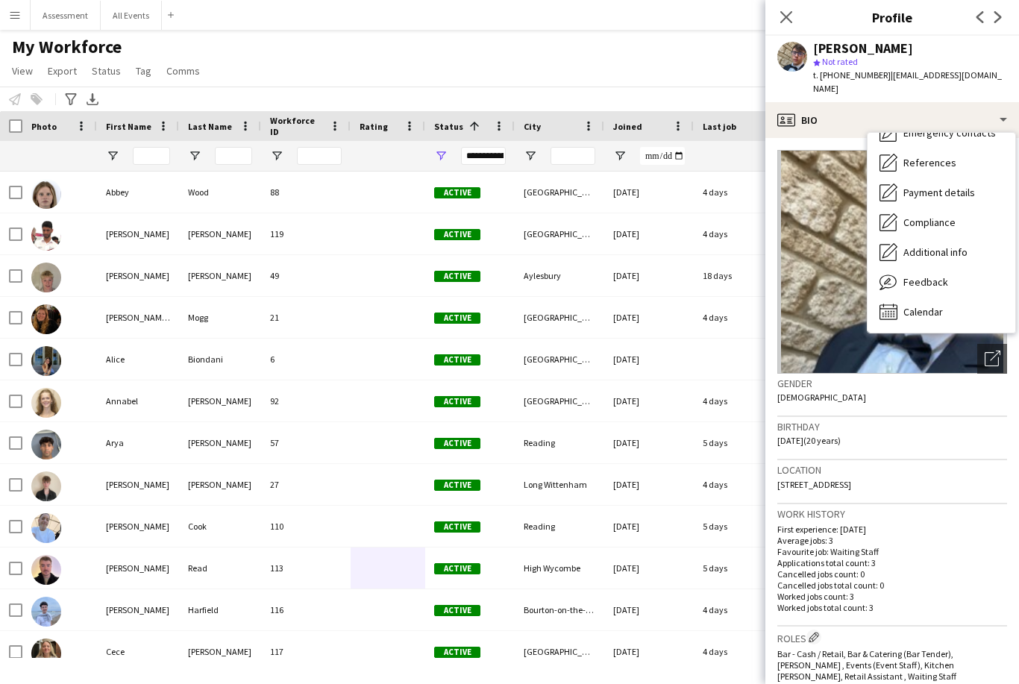
click at [943, 303] on div "Calendar Calendar" at bounding box center [941, 312] width 148 height 30
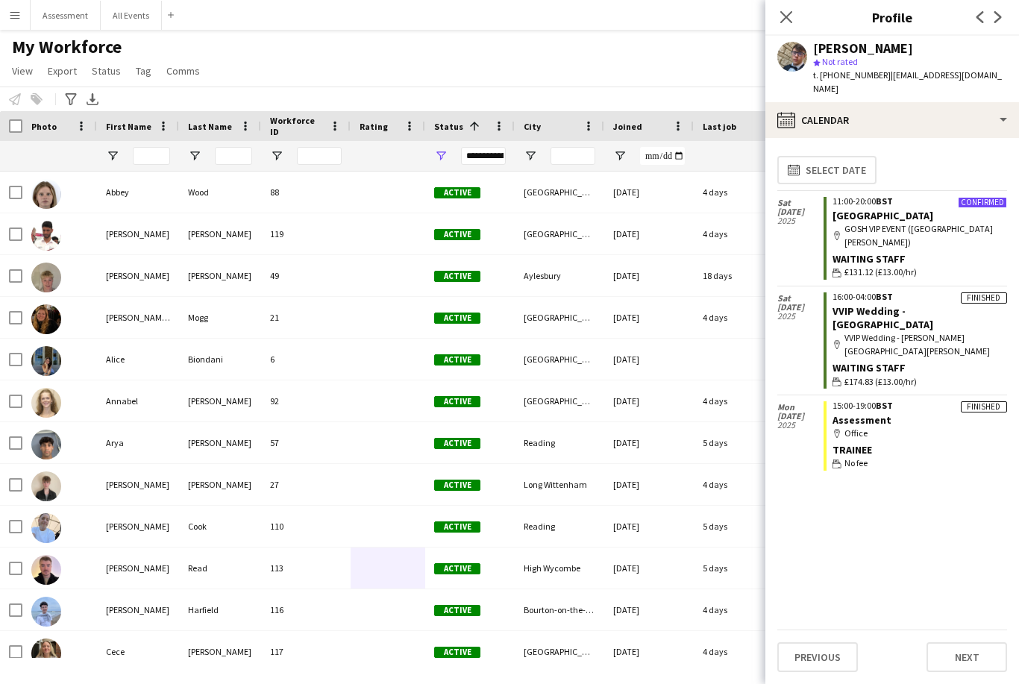
scroll to position [0, 0]
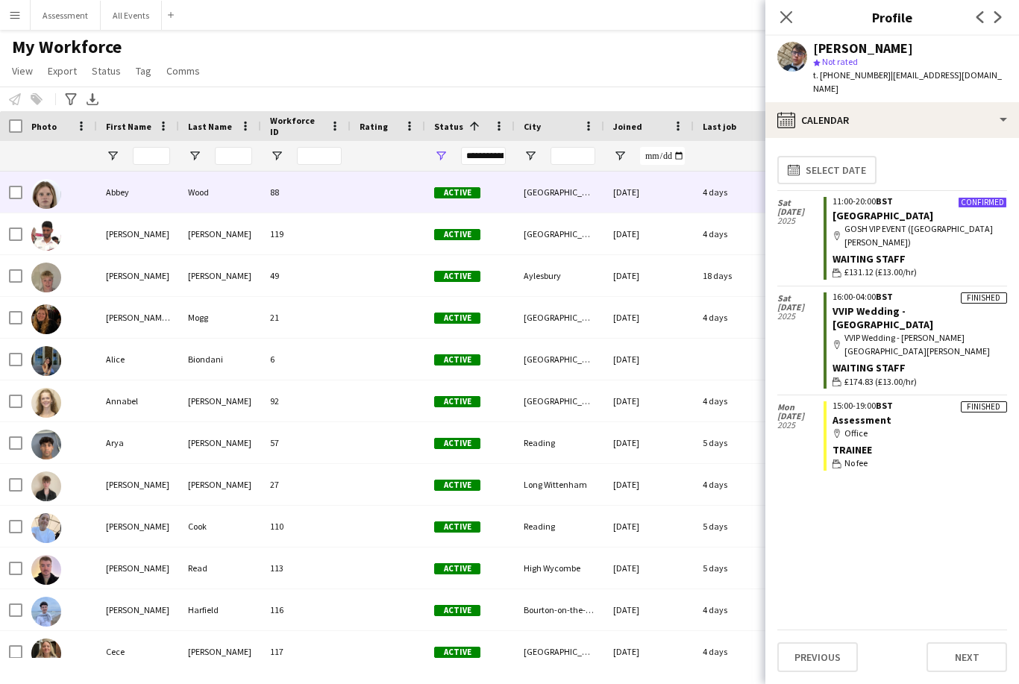
click at [532, 209] on div "[GEOGRAPHIC_DATA]" at bounding box center [559, 192] width 89 height 41
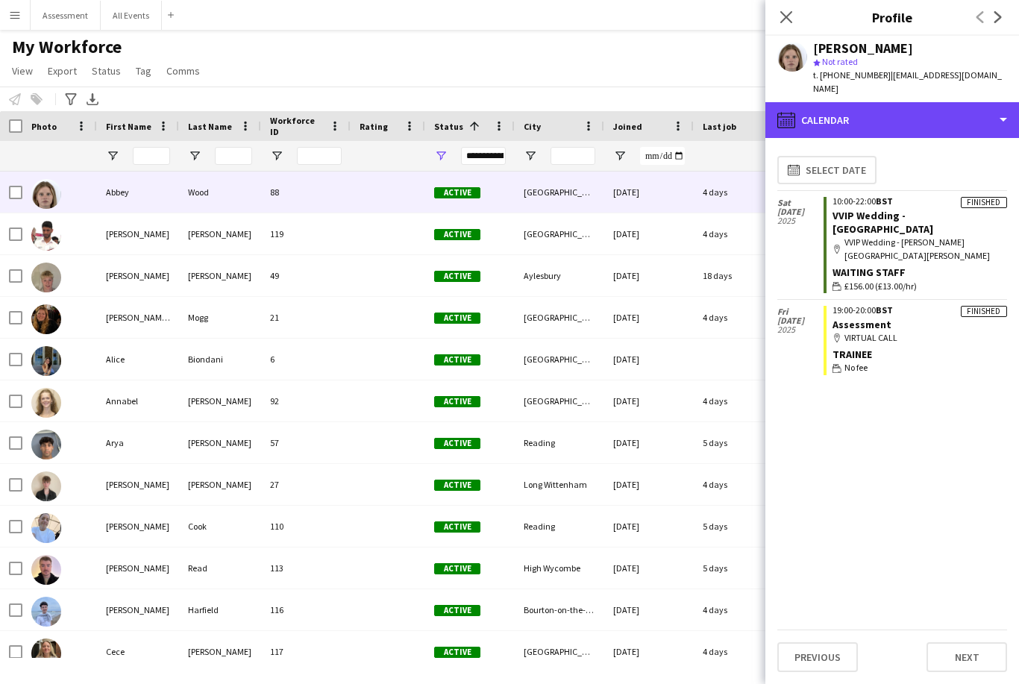
click at [859, 107] on div "calendar-full Calendar" at bounding box center [892, 120] width 254 height 36
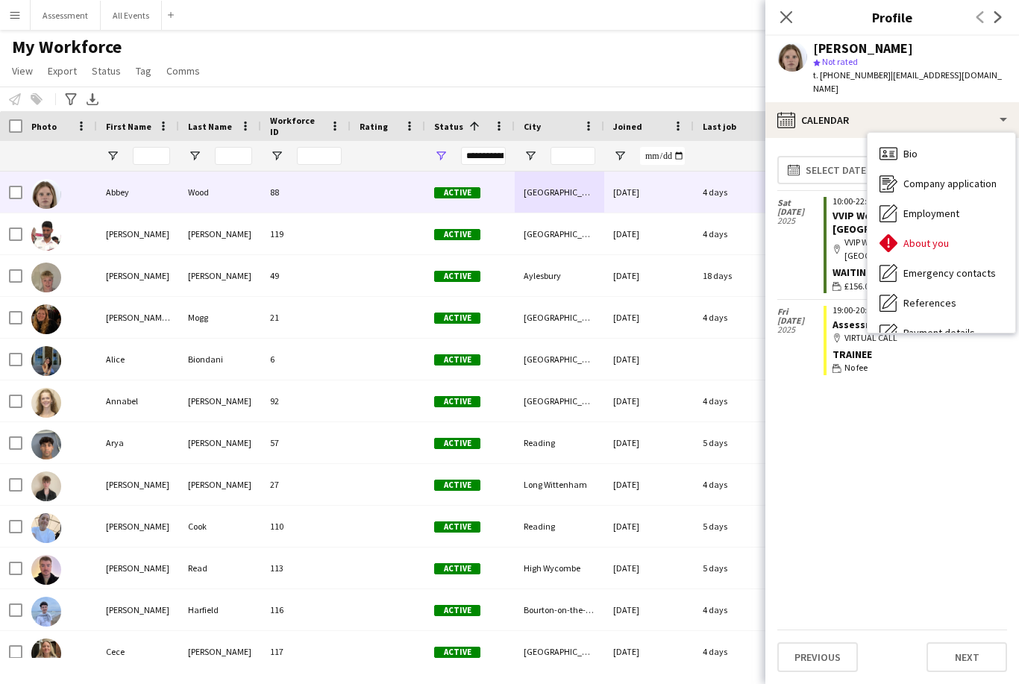
click at [676, 76] on div "My Workforce View Views Default view New view Update view Delete view Edit name…" at bounding box center [509, 61] width 1019 height 51
